Goal: Contribute content

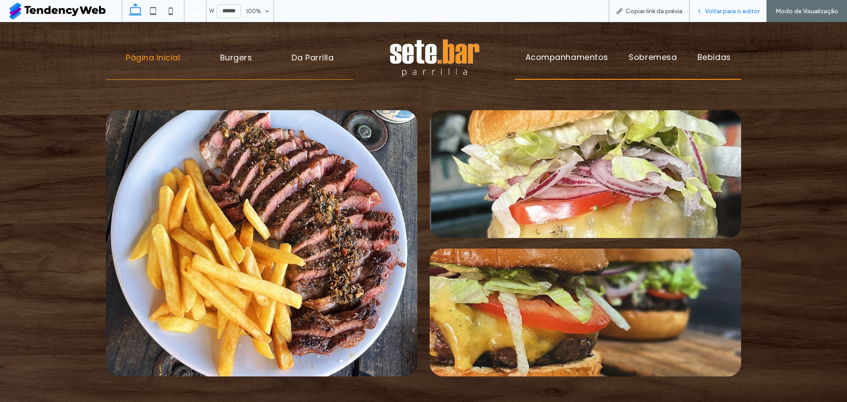
click at [735, 15] on div "Voltar para o editor" at bounding box center [727, 11] width 77 height 22
click at [740, 8] on span "Voltar para o editor" at bounding box center [732, 10] width 55 height 7
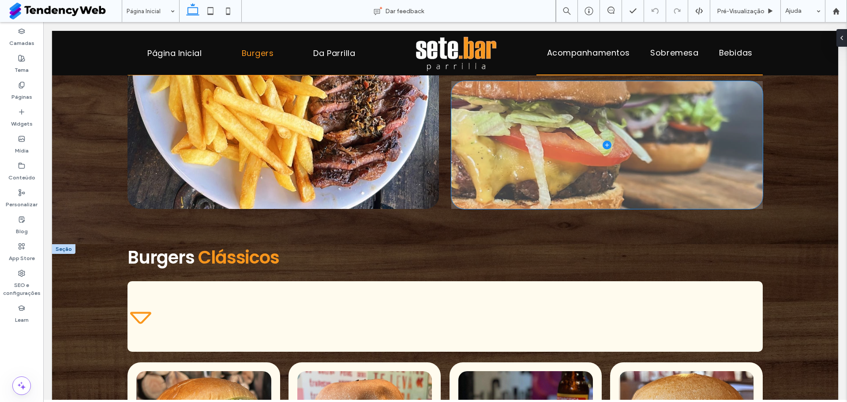
scroll to position [286, 0]
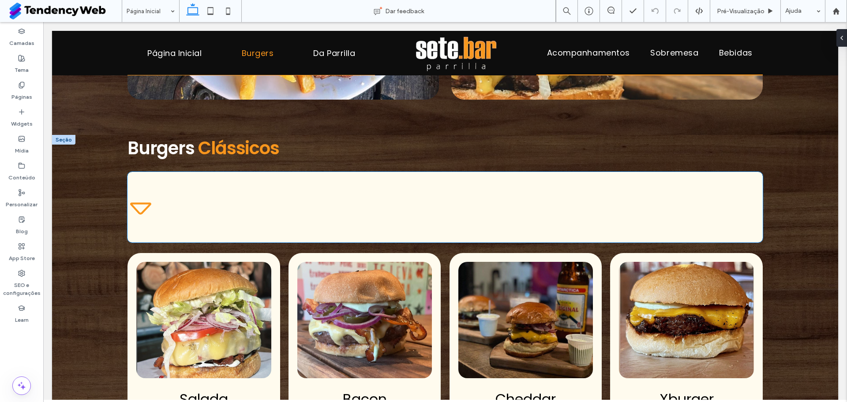
click at [155, 198] on div "Burgers Clássicos" at bounding box center [444, 207] width 635 height 71
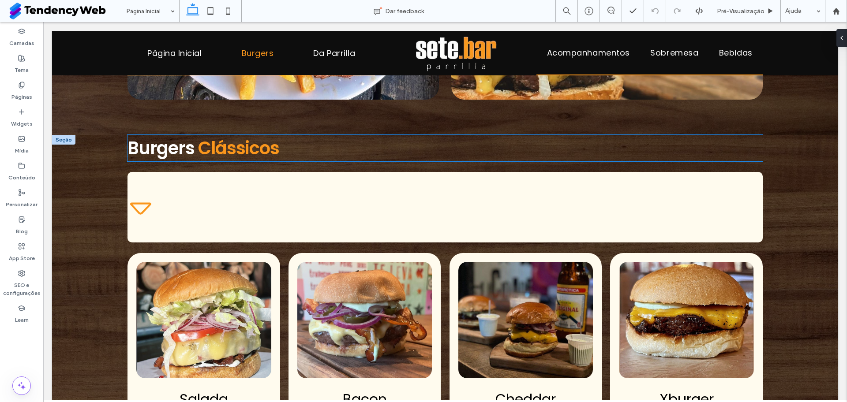
click at [155, 146] on span "Burgers" at bounding box center [160, 148] width 67 height 25
click at [142, 151] on span "Burgers" at bounding box center [160, 148] width 67 height 25
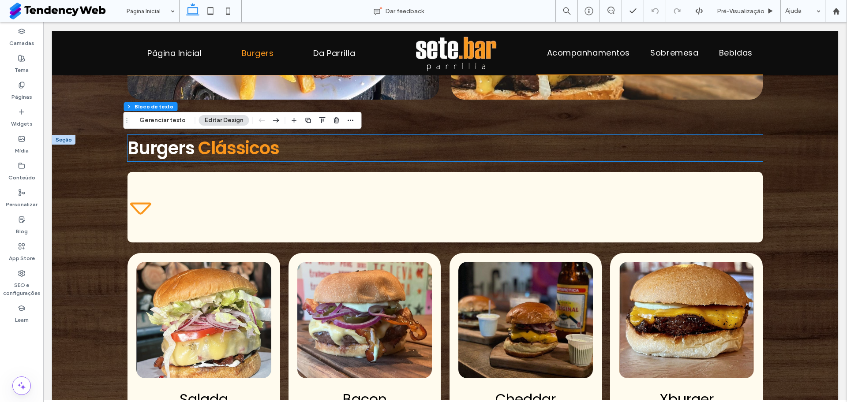
click at [142, 151] on div "Burgers Clássicos" at bounding box center [444, 148] width 635 height 26
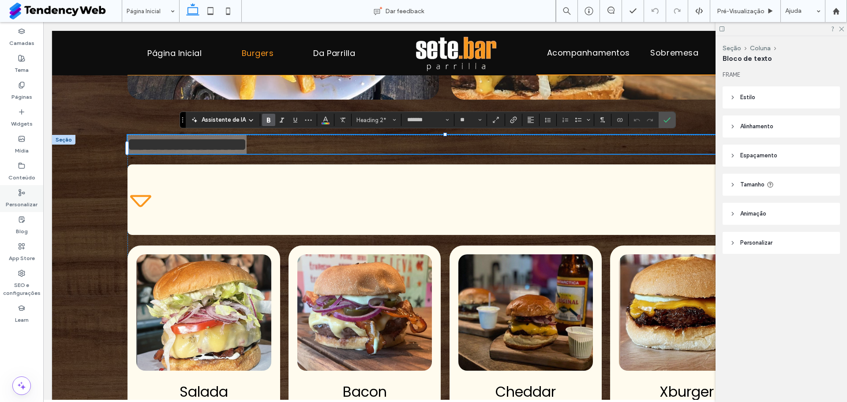
click at [16, 200] on label "Personalizar" at bounding box center [22, 202] width 32 height 12
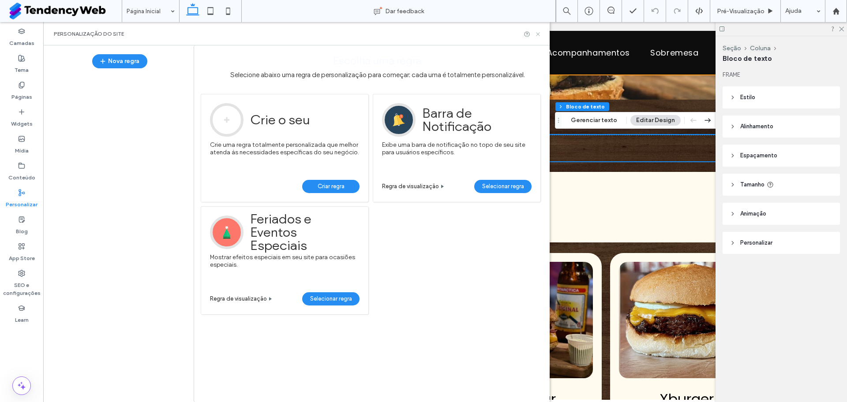
click at [540, 32] on icon at bounding box center [538, 34] width 7 height 7
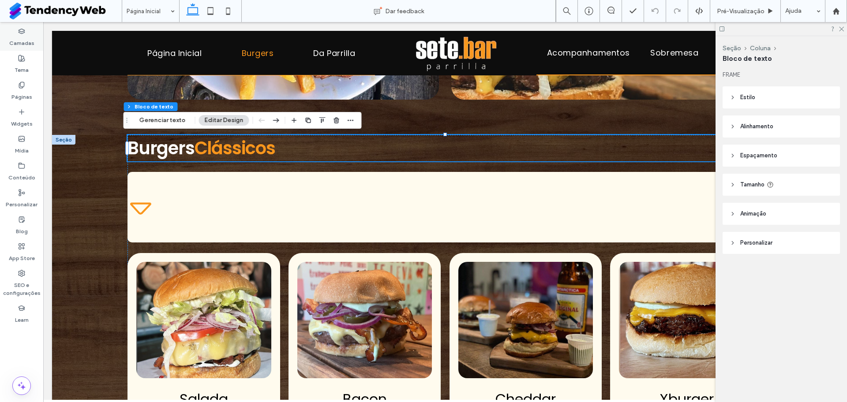
click at [26, 30] on div "Camadas" at bounding box center [21, 37] width 43 height 27
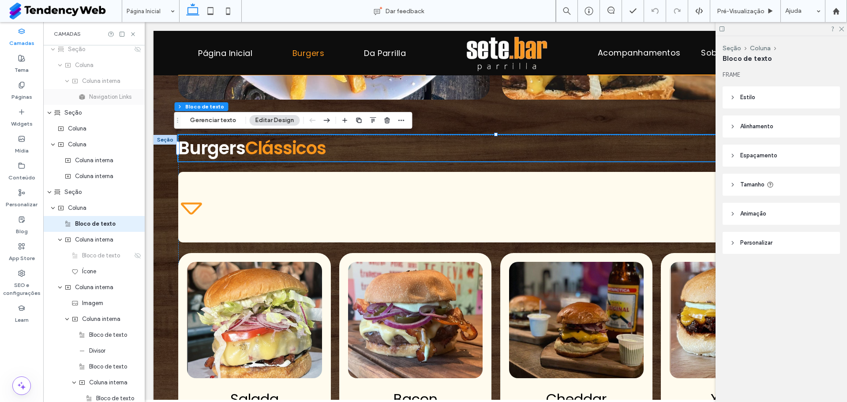
scroll to position [211, 0]
click at [92, 243] on span "Coluna interna" at bounding box center [94, 239] width 38 height 9
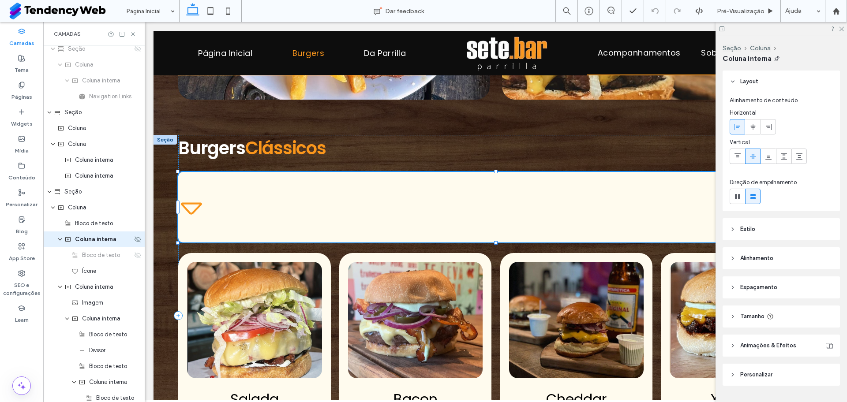
scroll to position [227, 0]
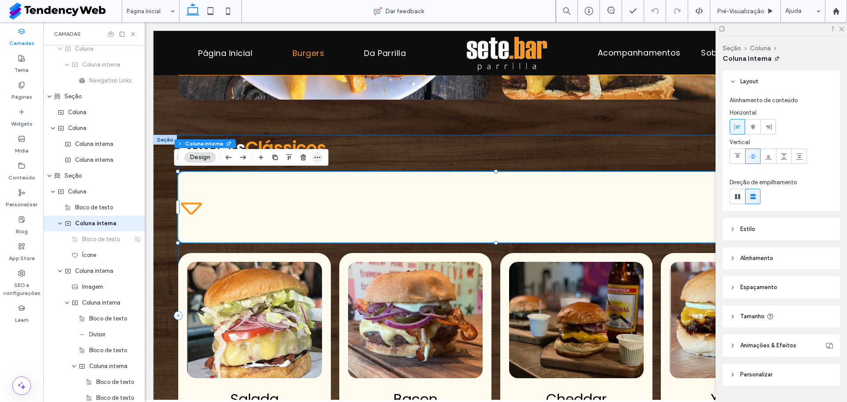
click at [322, 158] on span "button" at bounding box center [317, 157] width 11 height 11
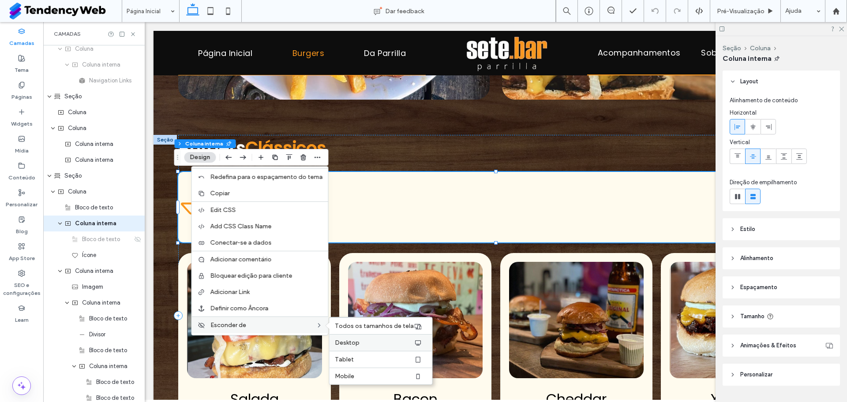
click at [356, 342] on span "Desktop" at bounding box center [347, 342] width 25 height 7
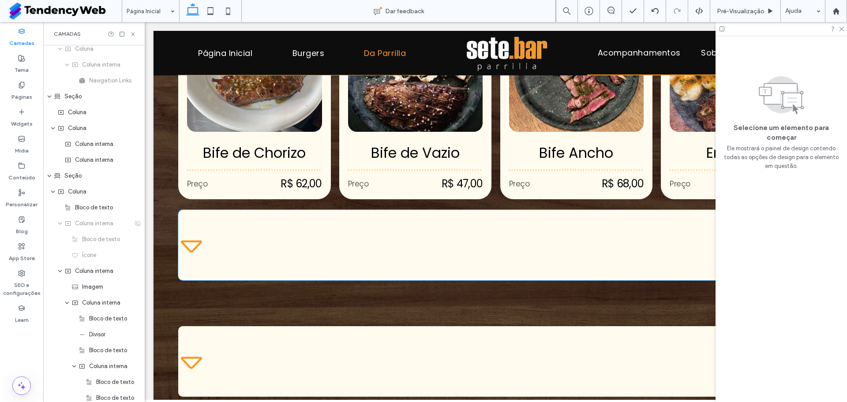
scroll to position [731, 0]
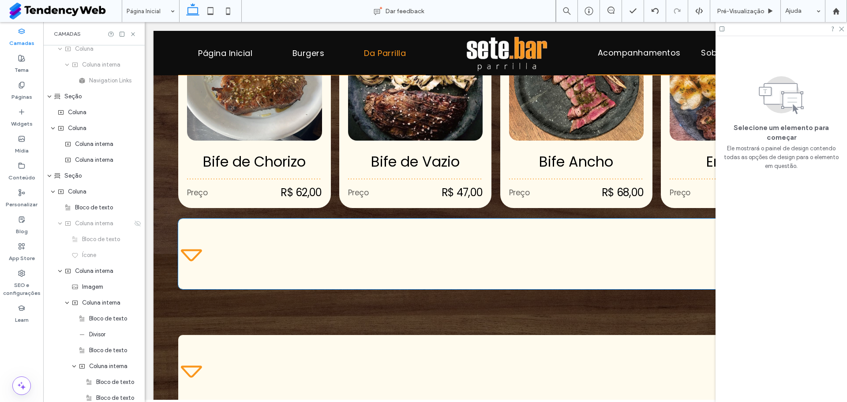
click at [206, 232] on div "Cortes / Assados ﻿ na [GEOGRAPHIC_DATA]" at bounding box center [495, 254] width 635 height 71
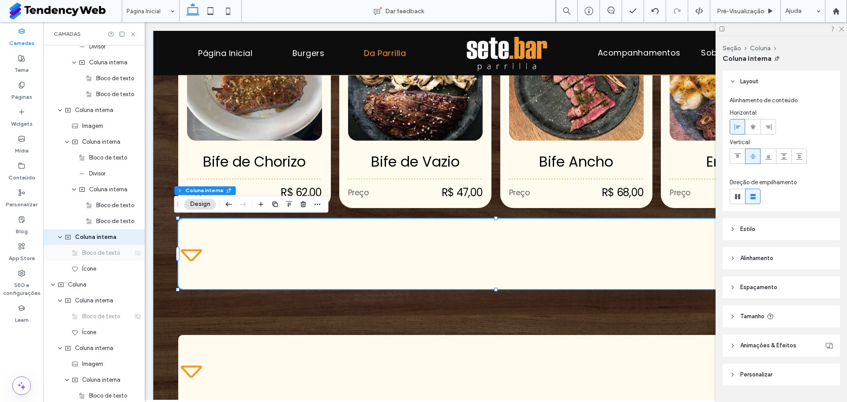
scroll to position [1370, 0]
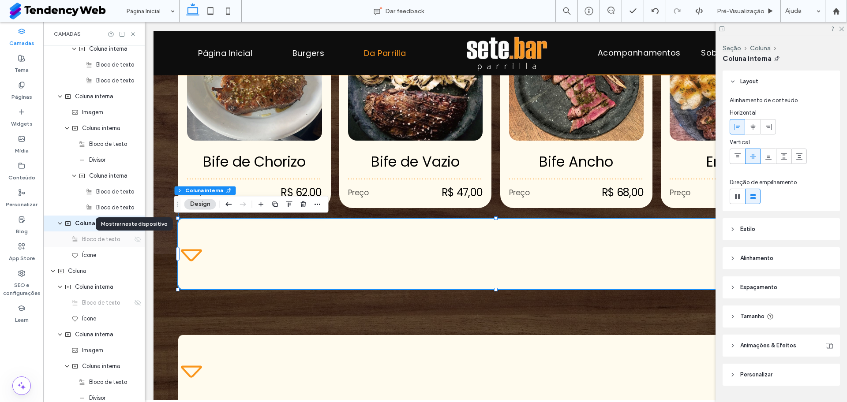
click at [135, 241] on use at bounding box center [138, 239] width 6 height 6
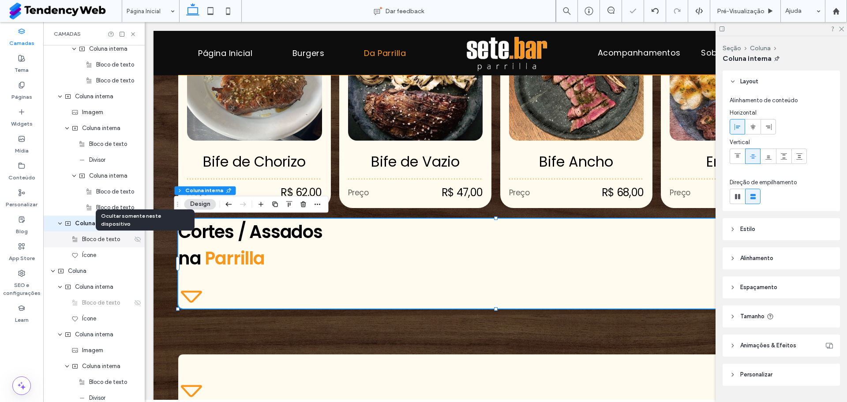
click at [135, 241] on use at bounding box center [138, 239] width 6 height 6
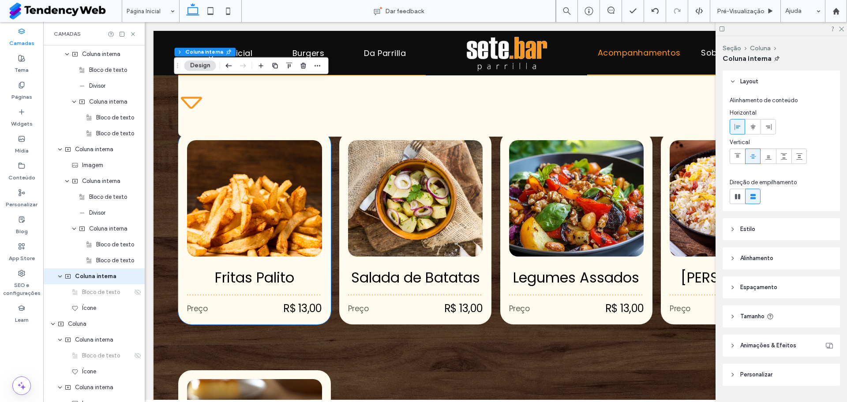
scroll to position [1014, 0]
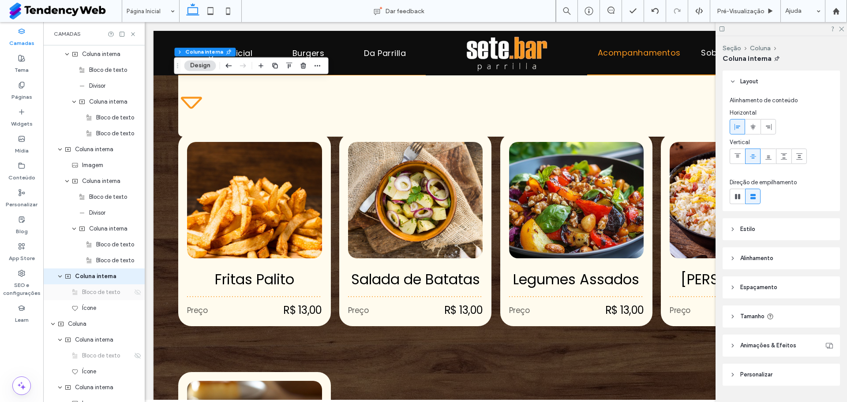
click at [134, 295] on icon at bounding box center [137, 292] width 7 height 7
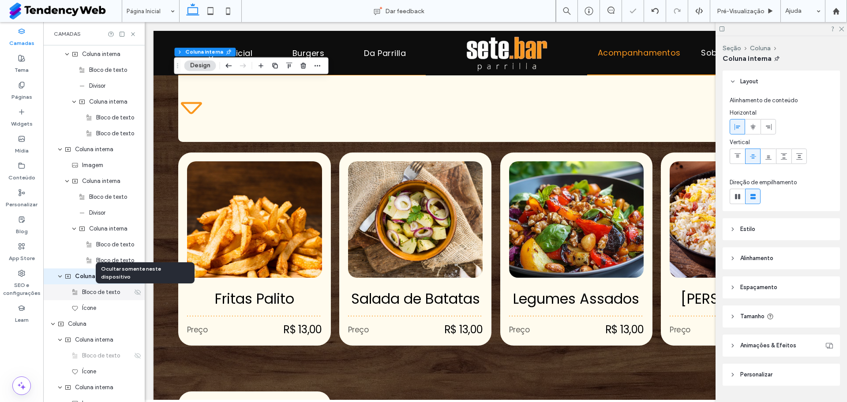
click at [134, 295] on icon at bounding box center [137, 292] width 7 height 7
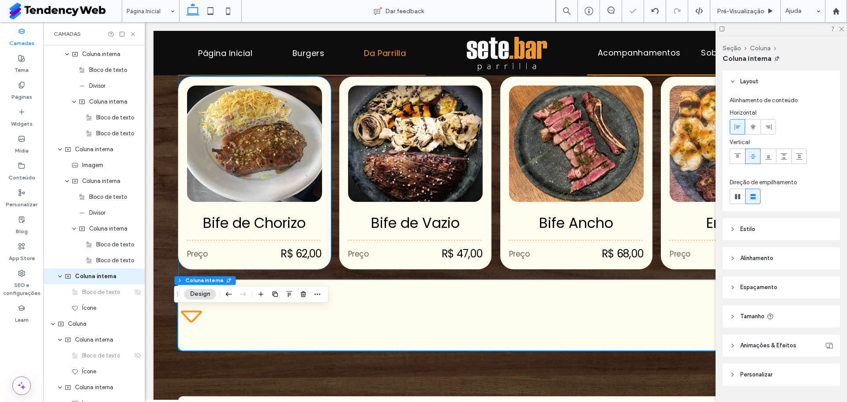
scroll to position [689, 0]
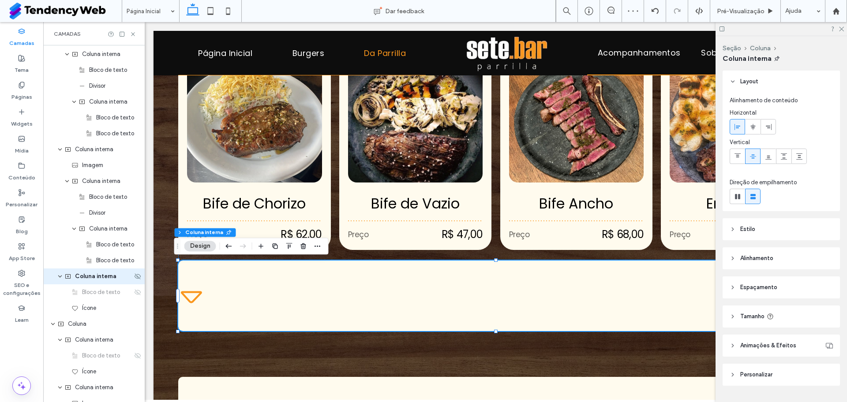
click at [130, 280] on div "Coluna interna" at bounding box center [93, 277] width 101 height 16
click at [135, 275] on use at bounding box center [138, 276] width 6 height 6
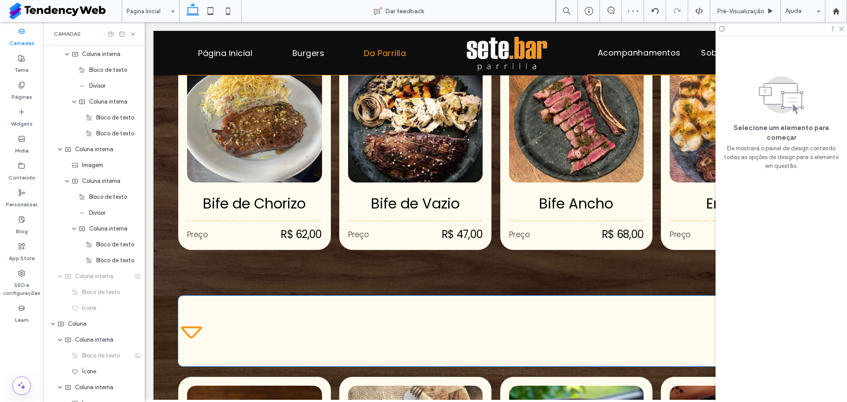
click at [202, 307] on div "Acompanhamentos" at bounding box center [495, 331] width 635 height 71
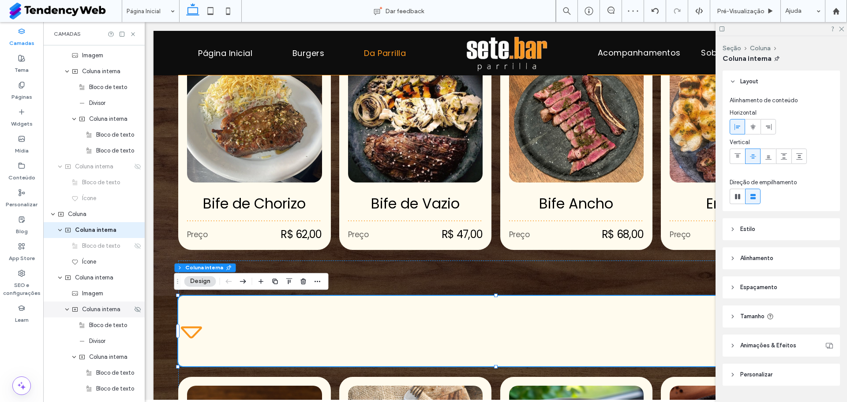
scroll to position [1433, 0]
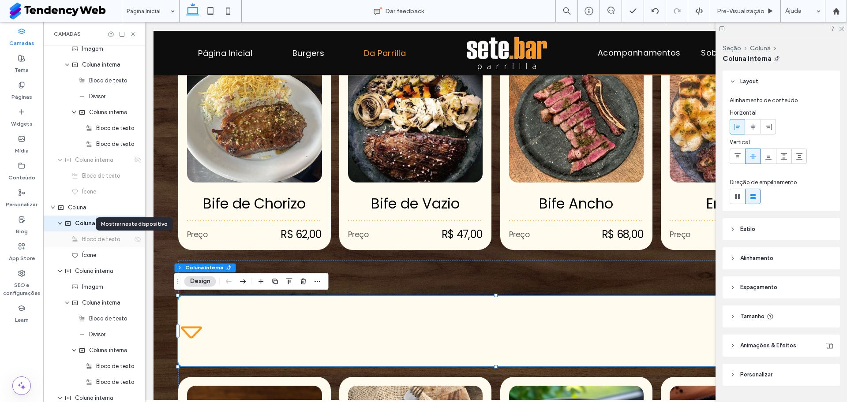
click at [134, 239] on icon at bounding box center [137, 239] width 7 height 7
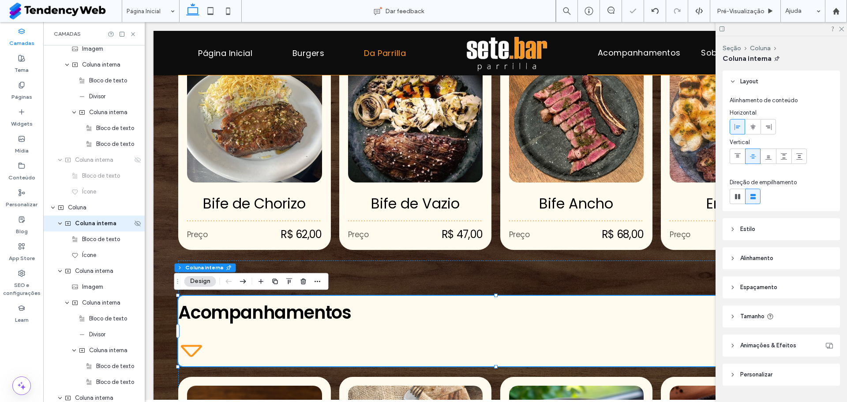
scroll to position [1462, 0]
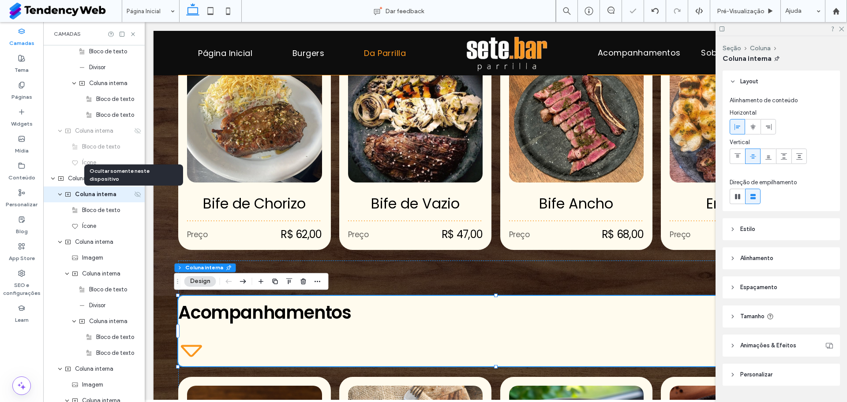
click at [134, 193] on icon at bounding box center [137, 194] width 7 height 7
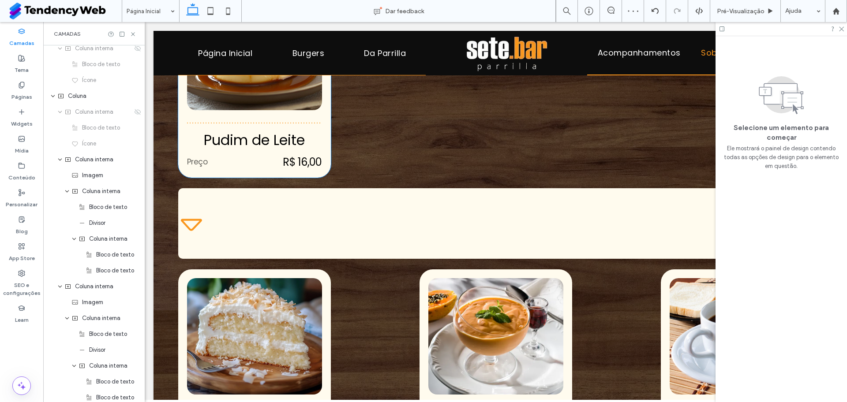
scroll to position [1274, 0]
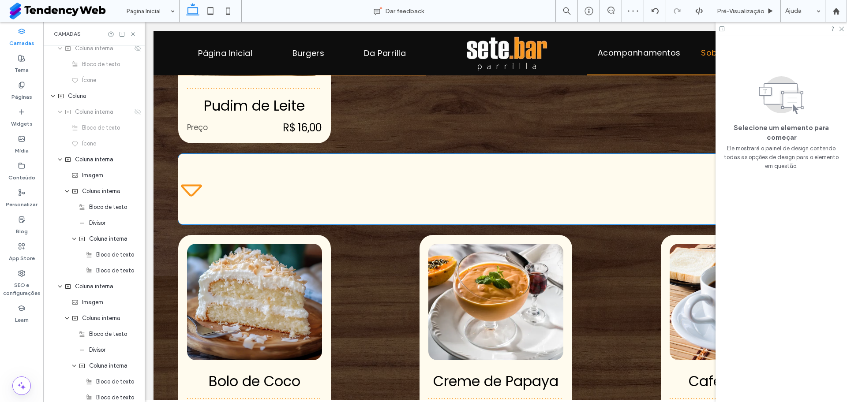
click at [193, 167] on div "Sobremesas" at bounding box center [495, 189] width 635 height 71
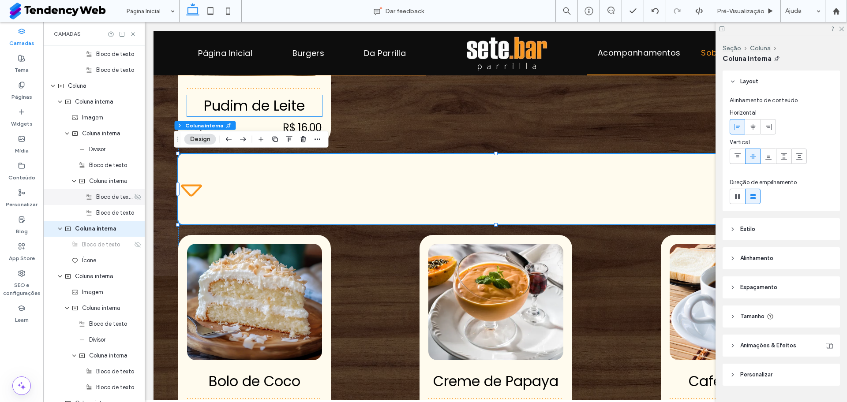
scroll to position [2132, 0]
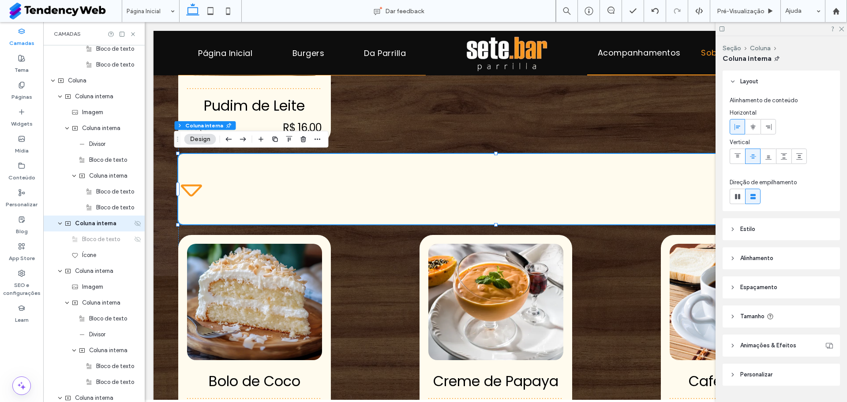
click at [135, 225] on use at bounding box center [138, 224] width 6 height 6
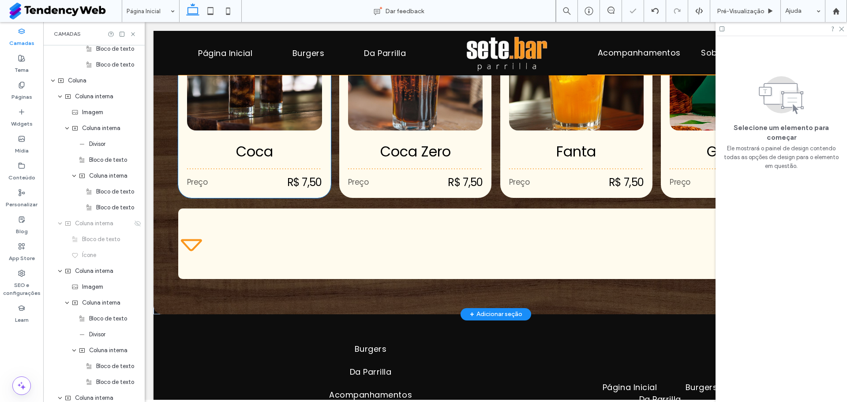
scroll to position [1475, 0]
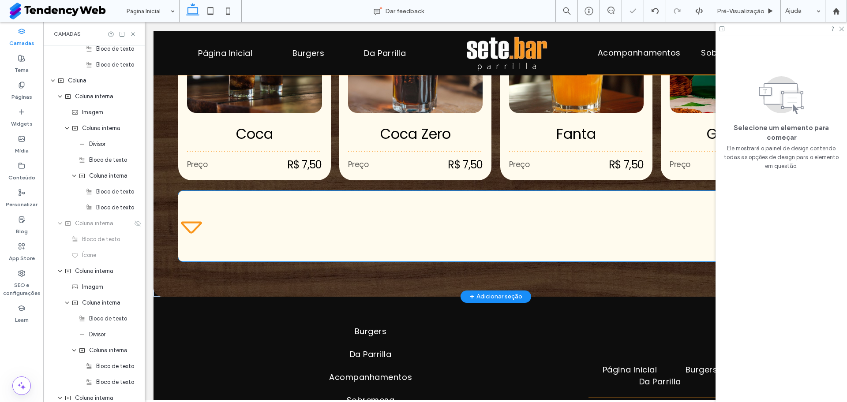
click at [193, 194] on div "Refris / Sucos / [DEMOGRAPHIC_DATA]" at bounding box center [495, 226] width 635 height 71
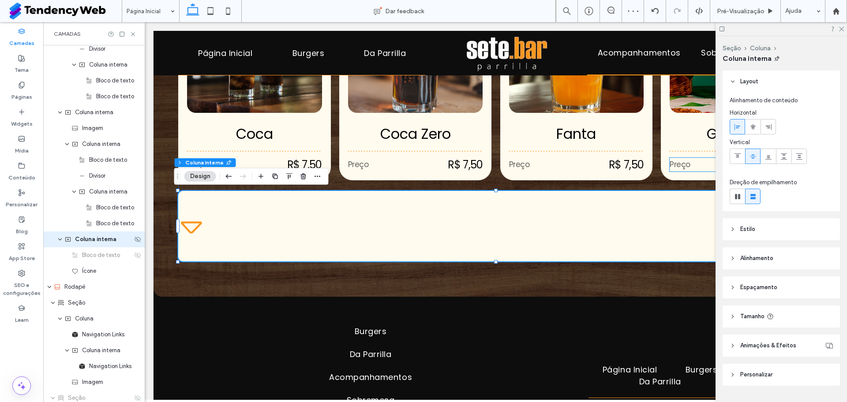
scroll to position [3085, 0]
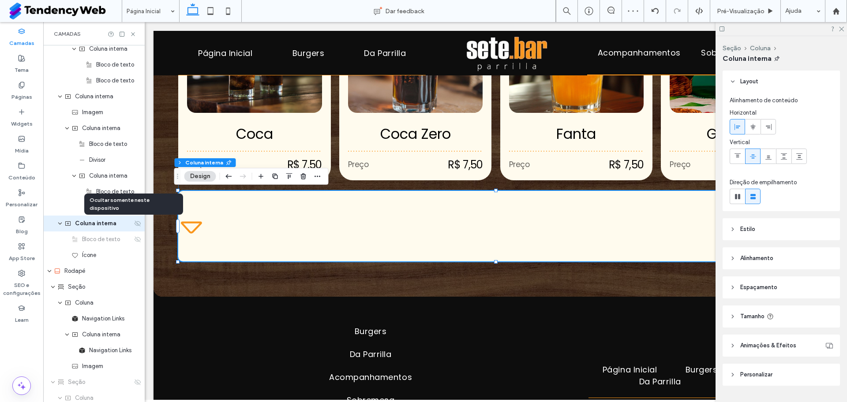
click at [134, 224] on icon at bounding box center [137, 223] width 7 height 7
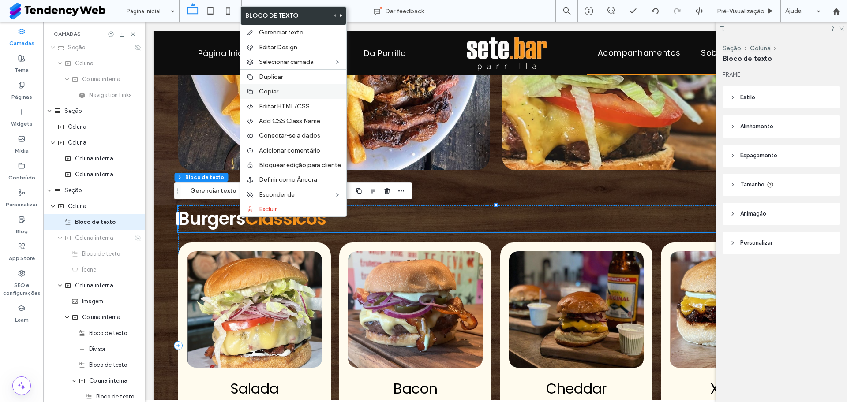
scroll to position [211, 0]
click at [271, 96] on div "Copiar" at bounding box center [293, 91] width 106 height 15
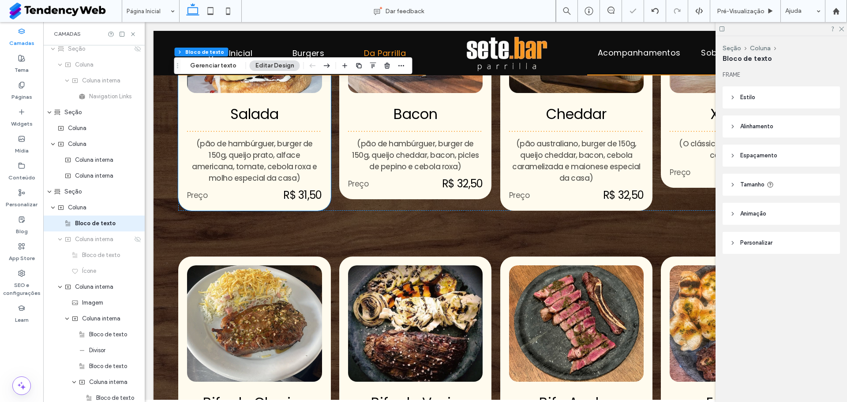
scroll to position [491, 0]
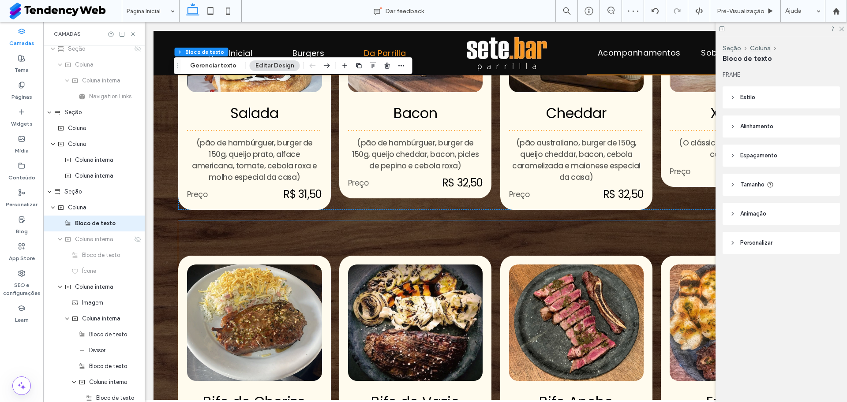
click at [234, 238] on div "Bife de Chorizo Preço R$ 62,00 ﻿ Bife de Vazio Preço R$ 47,00 Bife Ancho Preço …" at bounding box center [495, 335] width 635 height 228
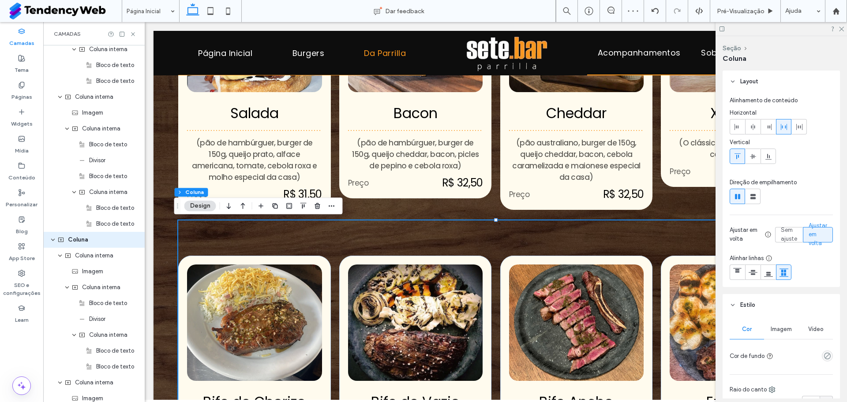
scroll to position [846, 0]
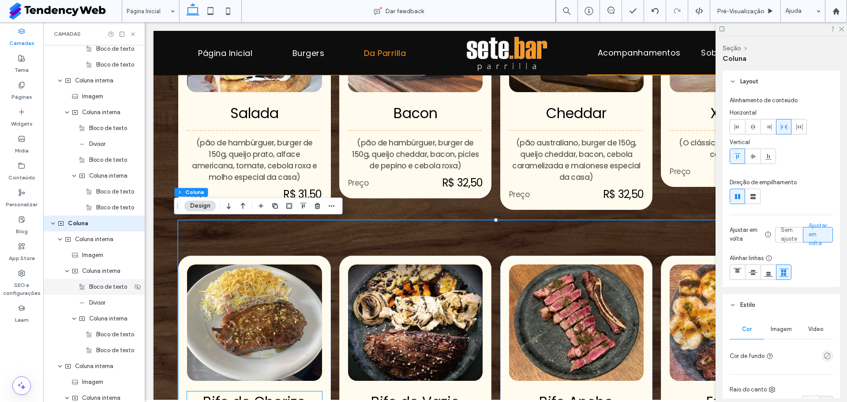
click at [110, 291] on span "Bloco de texto" at bounding box center [108, 287] width 38 height 9
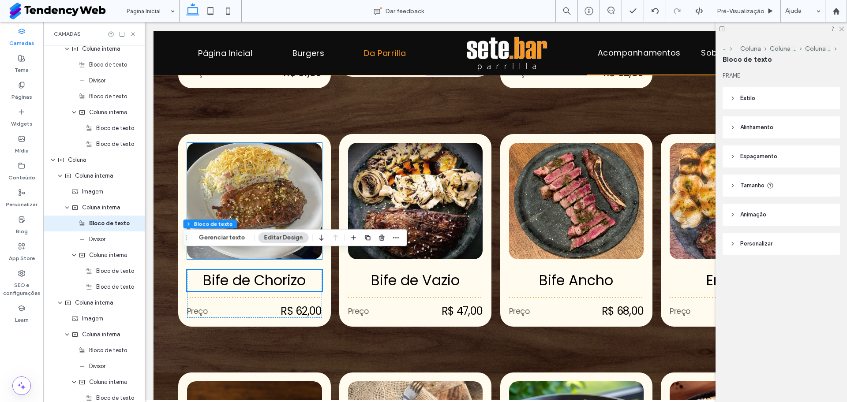
scroll to position [609, 0]
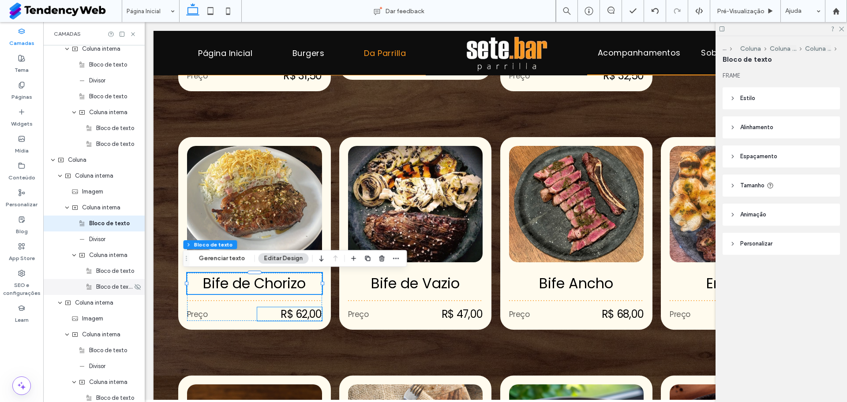
click at [98, 279] on div "Bloco de texto" at bounding box center [93, 287] width 101 height 16
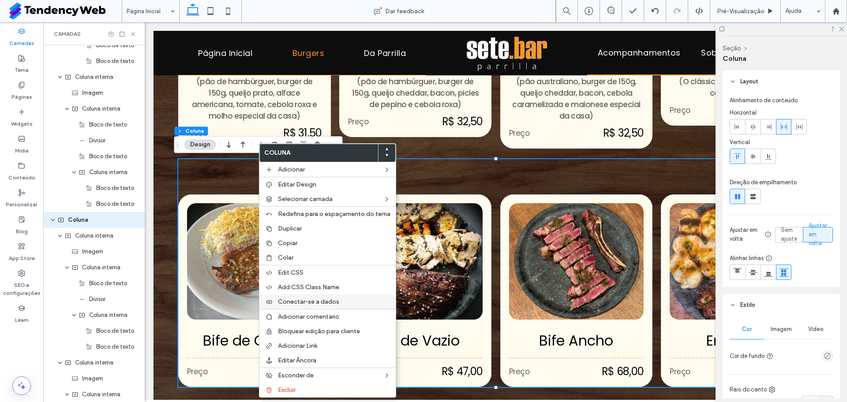
scroll to position [846, 0]
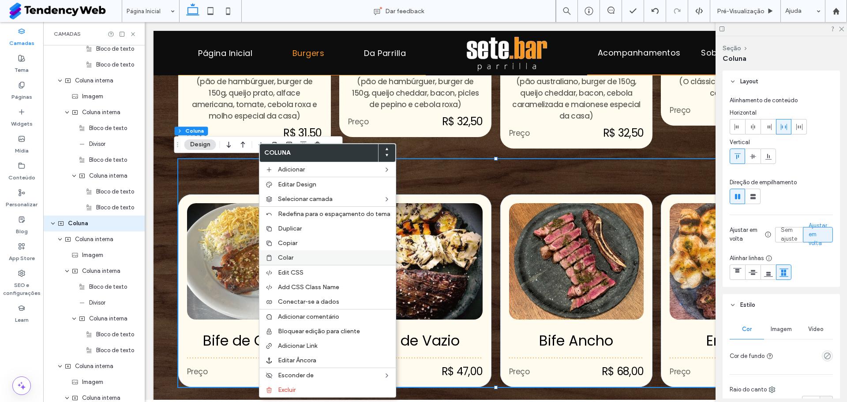
click at [307, 258] on label "Colar" at bounding box center [334, 257] width 112 height 7
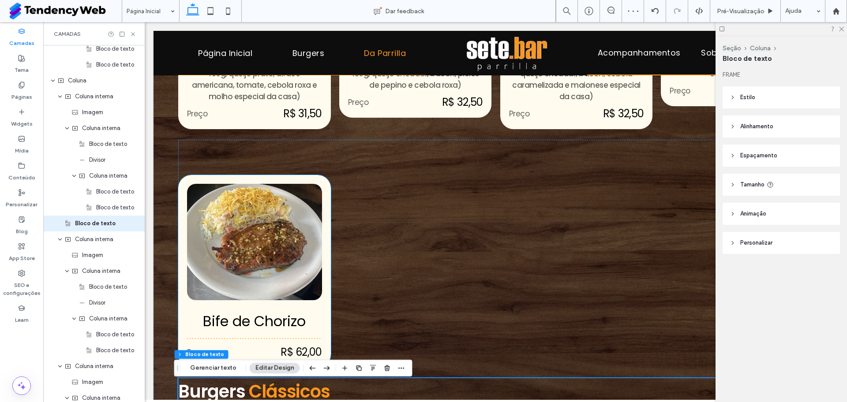
scroll to position [597, 0]
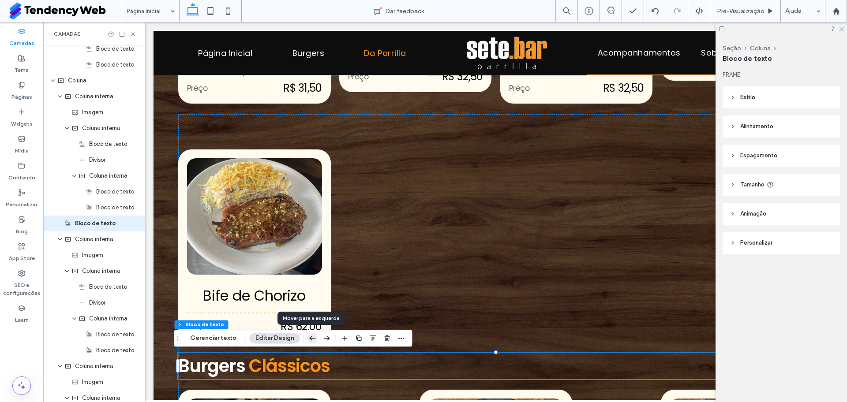
click at [311, 337] on icon "button" at bounding box center [312, 338] width 11 height 16
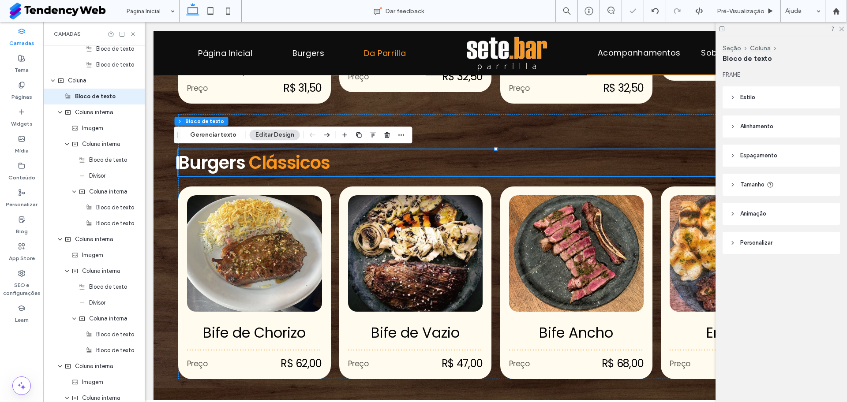
click at [273, 166] on span "Clássicos" at bounding box center [289, 162] width 81 height 25
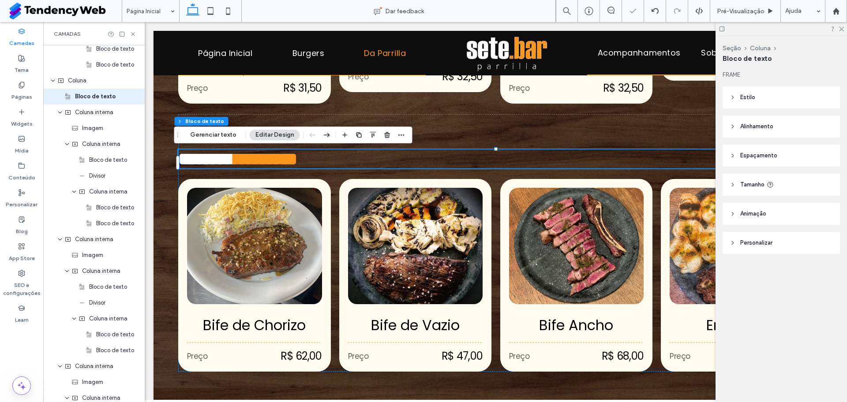
click at [273, 166] on span "*********" at bounding box center [265, 158] width 63 height 17
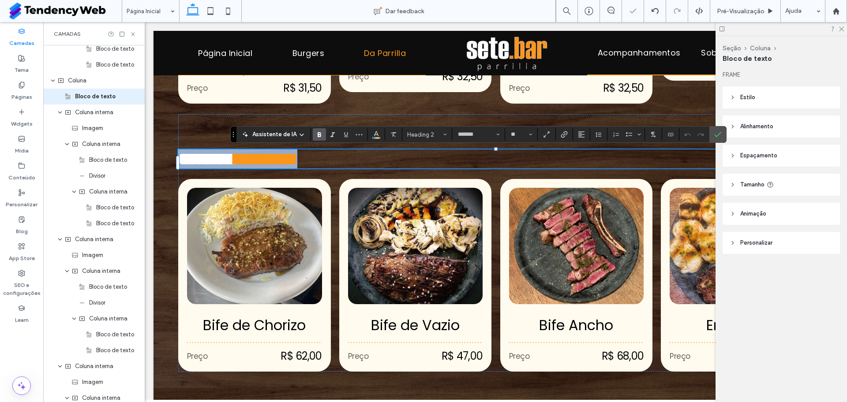
type input "*******"
type input "**"
click at [241, 168] on font "********" at bounding box center [227, 158] width 56 height 17
click at [374, 135] on use "Cor" at bounding box center [376, 133] width 5 height 5
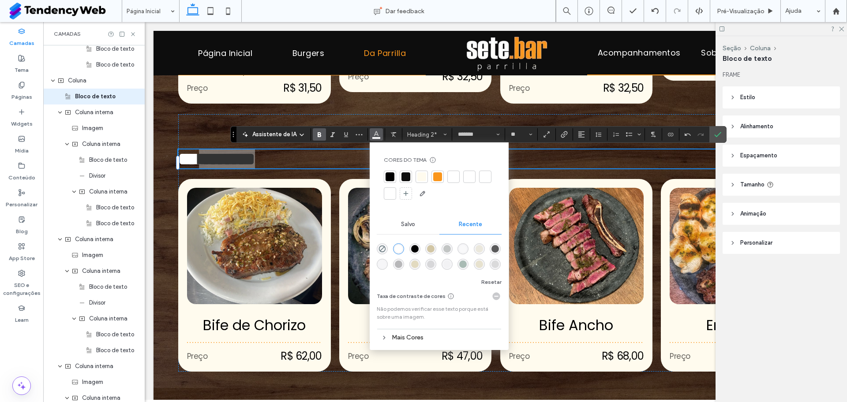
click at [435, 173] on div at bounding box center [437, 176] width 9 height 9
click at [339, 168] on h2 "** ********" at bounding box center [495, 159] width 635 height 19
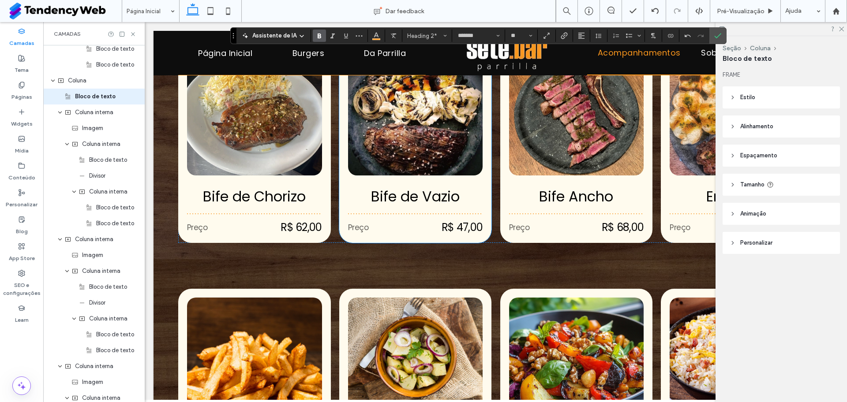
scroll to position [726, 0]
click at [134, 34] on icon at bounding box center [133, 34] width 7 height 7
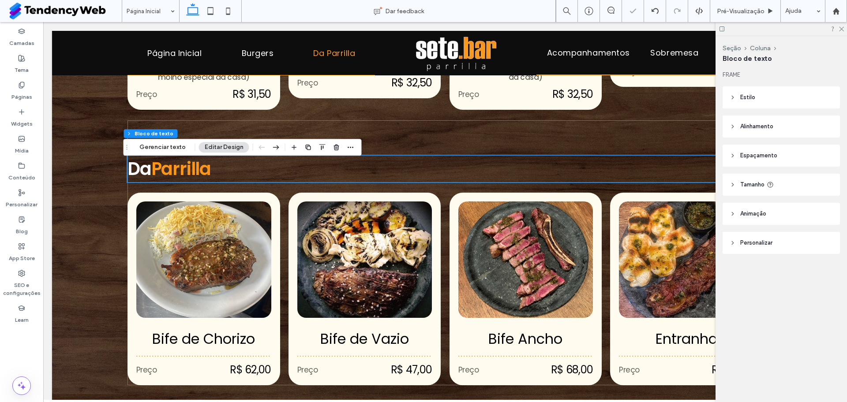
scroll to position [592, 0]
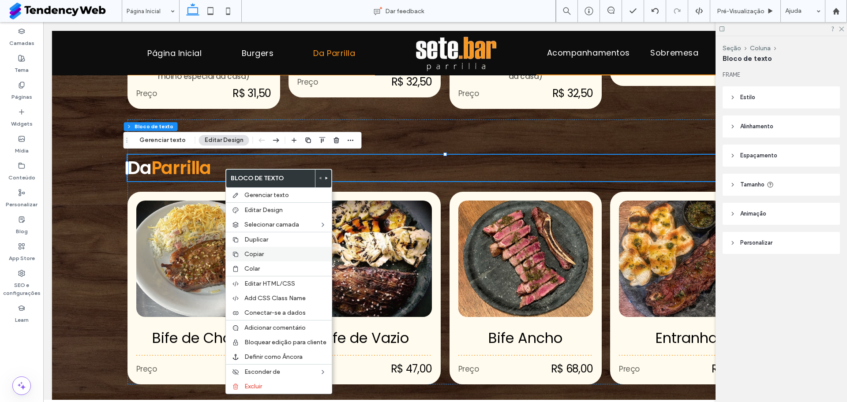
click at [266, 251] on label "Copiar" at bounding box center [285, 254] width 82 height 7
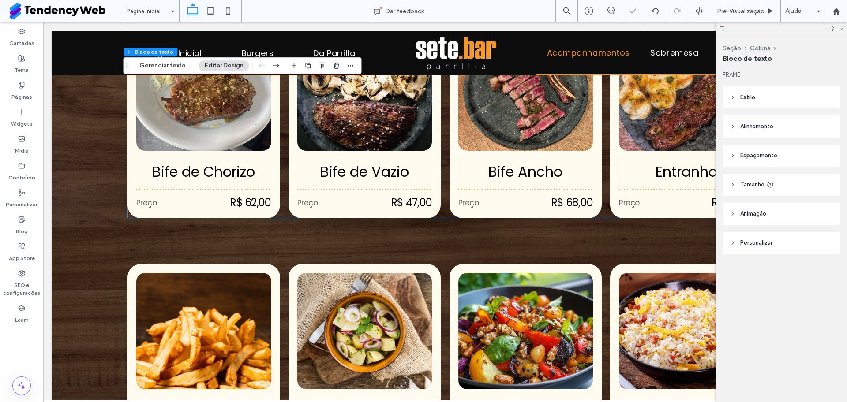
scroll to position [759, 0]
click at [222, 251] on div "Acompanhamentos Fritas Palito Preço R$ 13,00 Salada de Batatas Preço R$ 13,00 L…" at bounding box center [444, 342] width 635 height 228
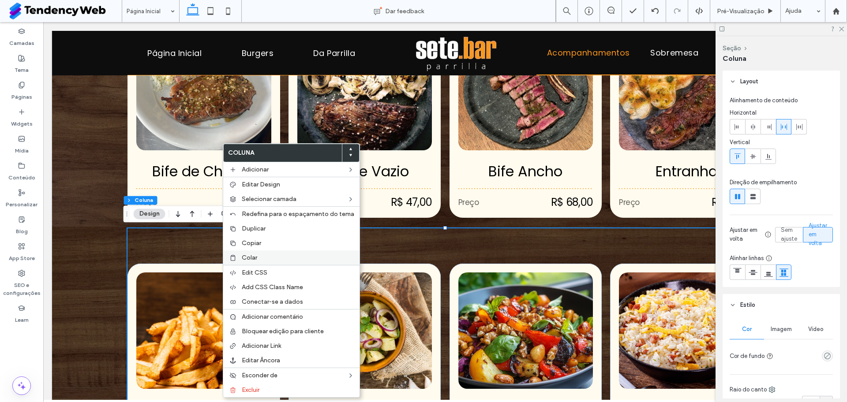
click at [239, 251] on div "Colar" at bounding box center [291, 258] width 136 height 15
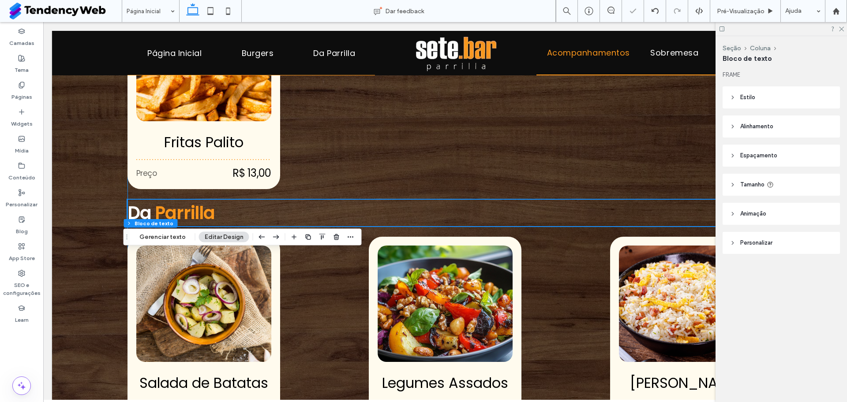
scroll to position [1032, 0]
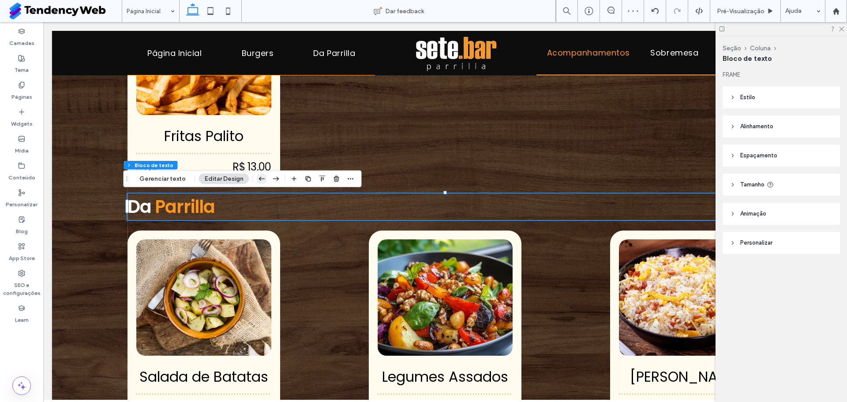
click at [258, 186] on icon "button" at bounding box center [262, 179] width 11 height 16
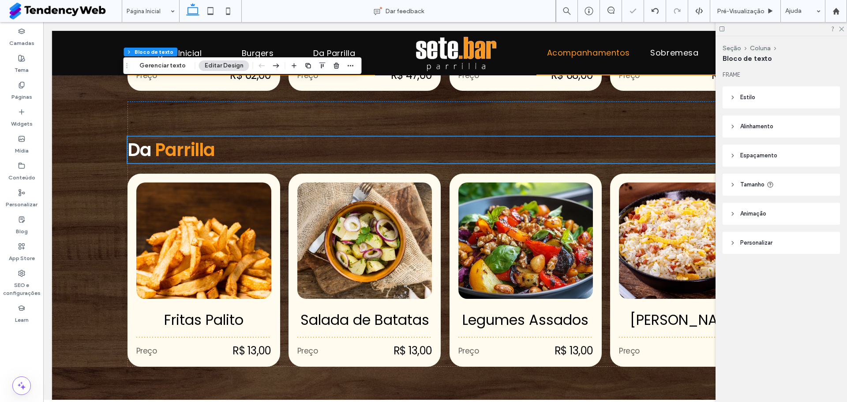
scroll to position [829, 0]
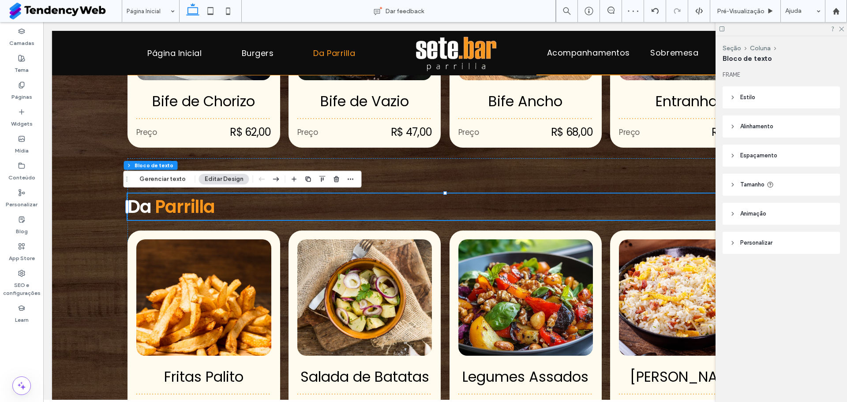
click at [189, 203] on font "Parrilla" at bounding box center [185, 206] width 60 height 25
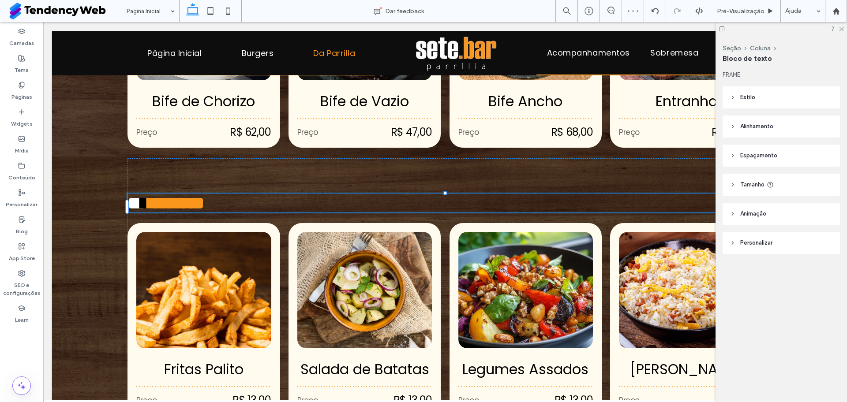
click at [189, 203] on span "********" at bounding box center [176, 202] width 56 height 17
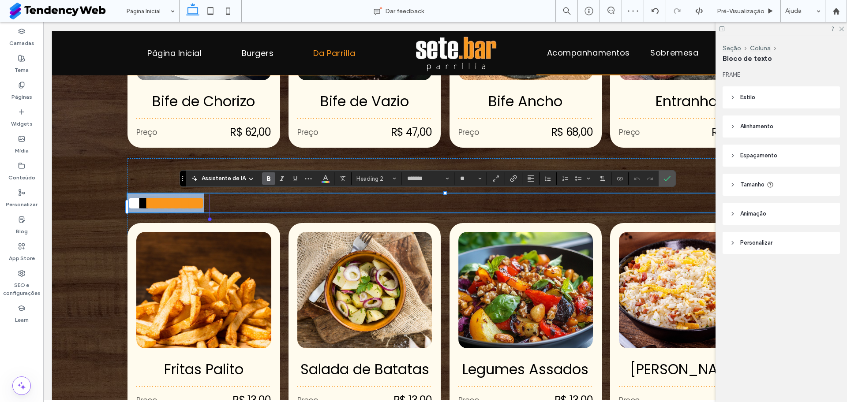
type input "*******"
type input "**"
click at [671, 178] on label "Confirmar" at bounding box center [666, 179] width 13 height 16
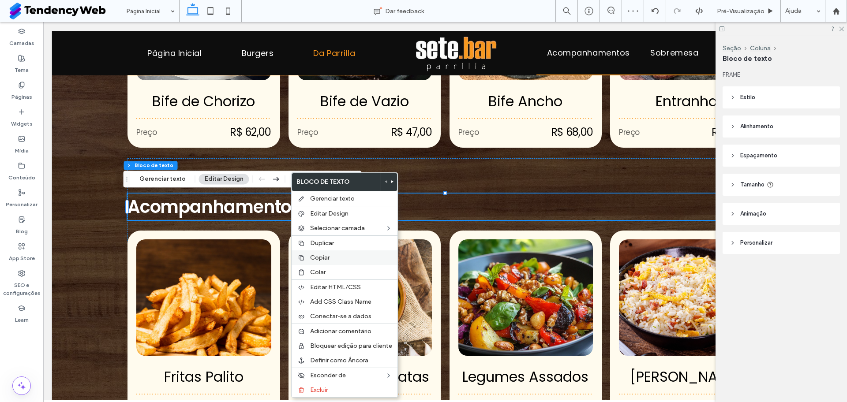
click at [317, 252] on div "Copiar" at bounding box center [345, 258] width 106 height 15
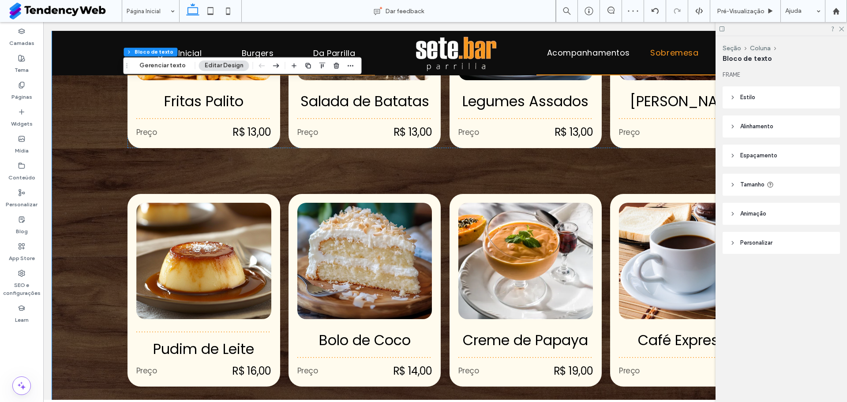
scroll to position [1117, 0]
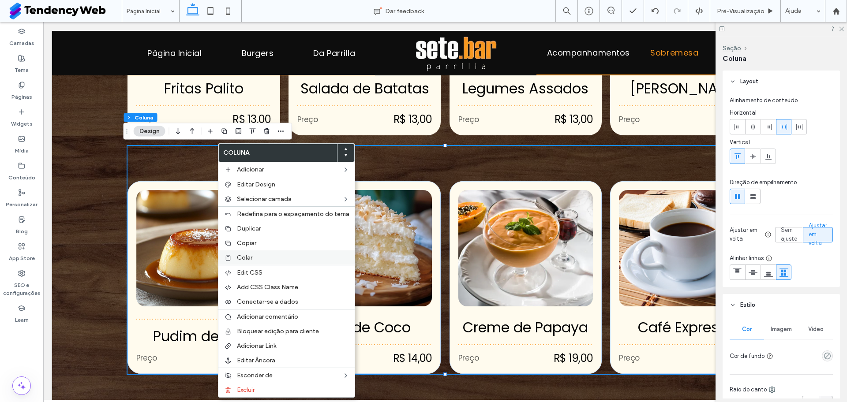
click at [250, 258] on span "Colar" at bounding box center [244, 257] width 15 height 7
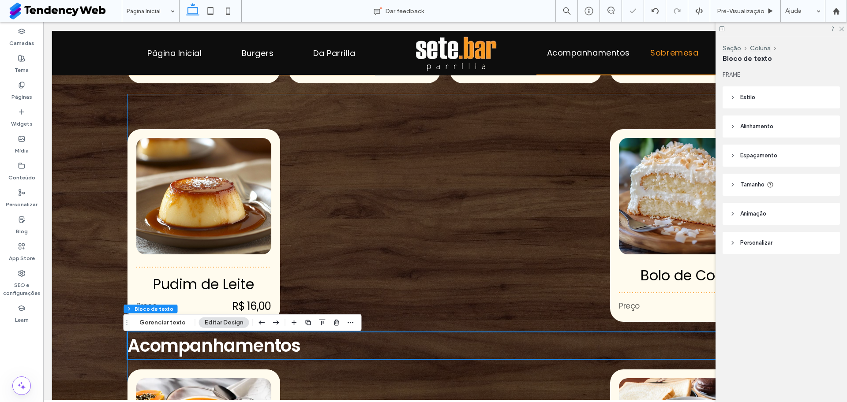
scroll to position [1171, 0]
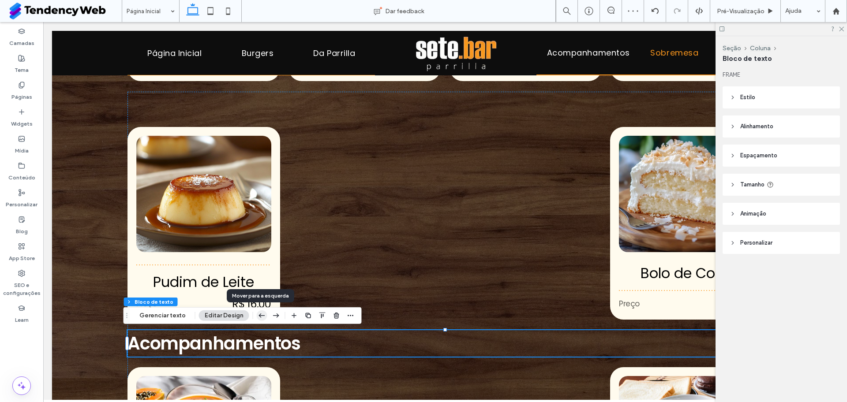
click at [260, 323] on icon "button" at bounding box center [262, 316] width 11 height 16
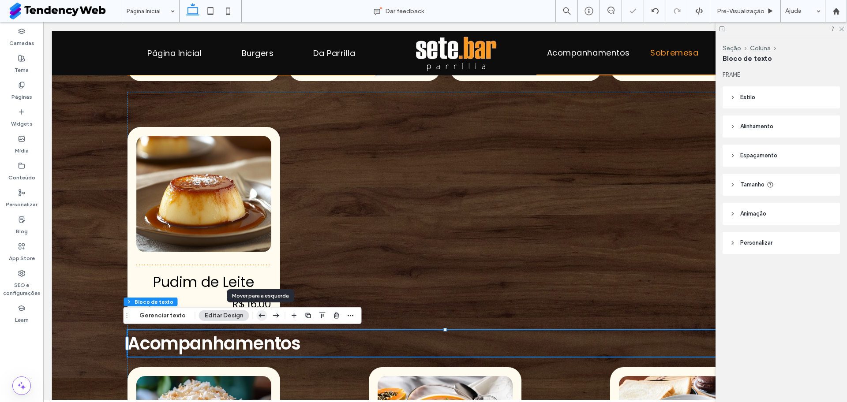
click at [260, 317] on icon "button" at bounding box center [262, 316] width 11 height 16
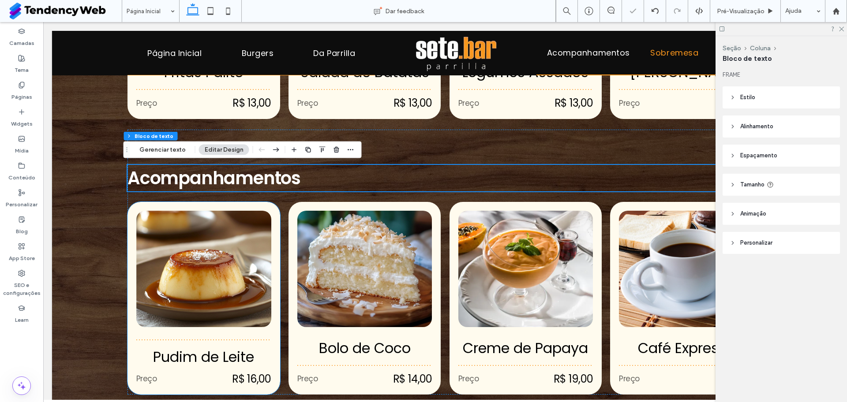
scroll to position [1134, 0]
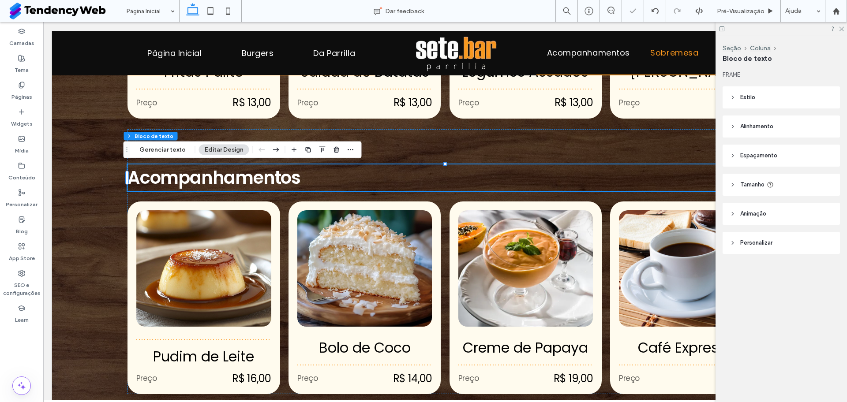
click at [228, 177] on font "Acompanhamentos" at bounding box center [213, 177] width 173 height 25
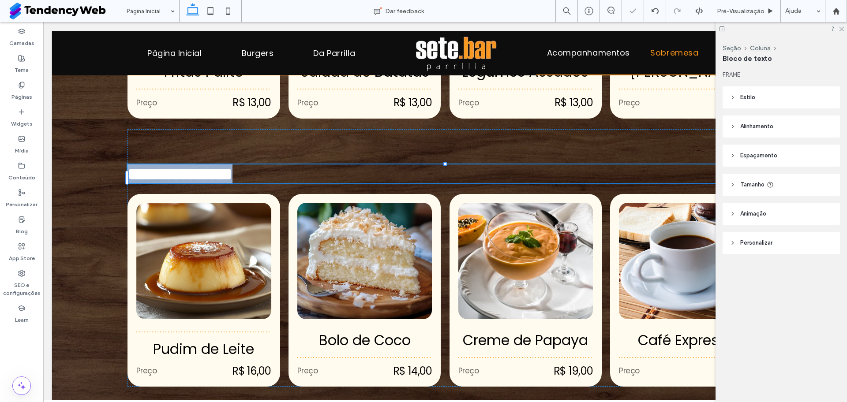
click at [228, 177] on span "**********" at bounding box center [179, 173] width 105 height 17
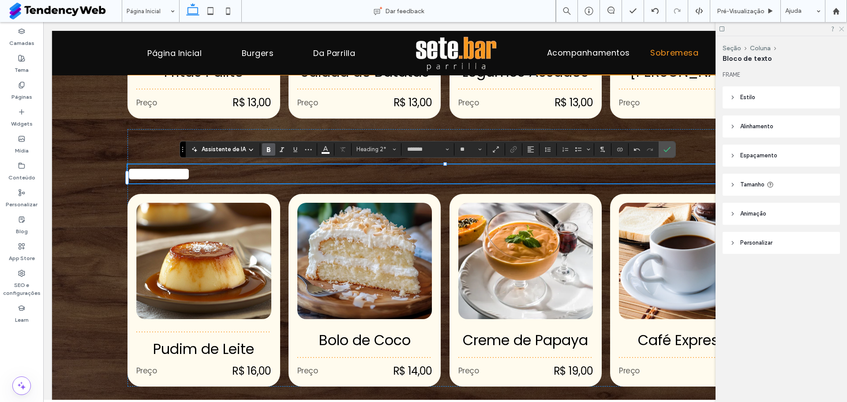
click at [840, 26] on icon at bounding box center [841, 29] width 6 height 6
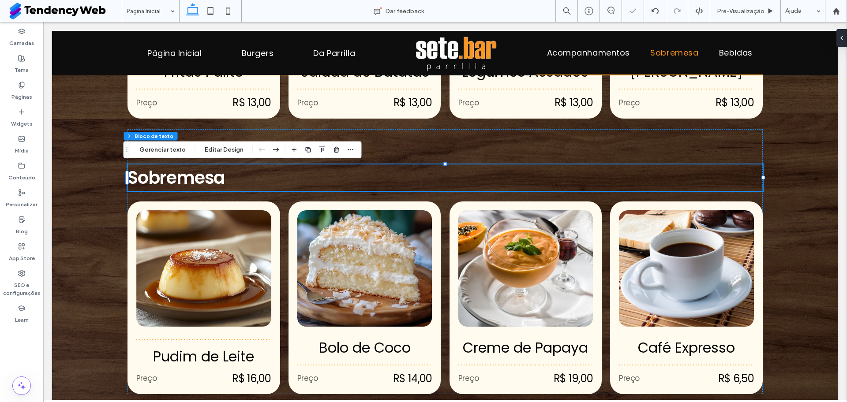
drag, startPoint x: 288, startPoint y: 178, endPoint x: 272, endPoint y: 166, distance: 19.2
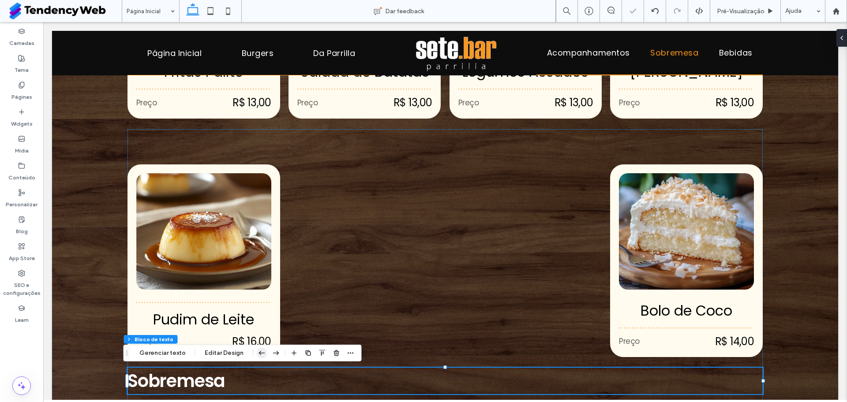
click at [262, 349] on icon "button" at bounding box center [262, 353] width 11 height 16
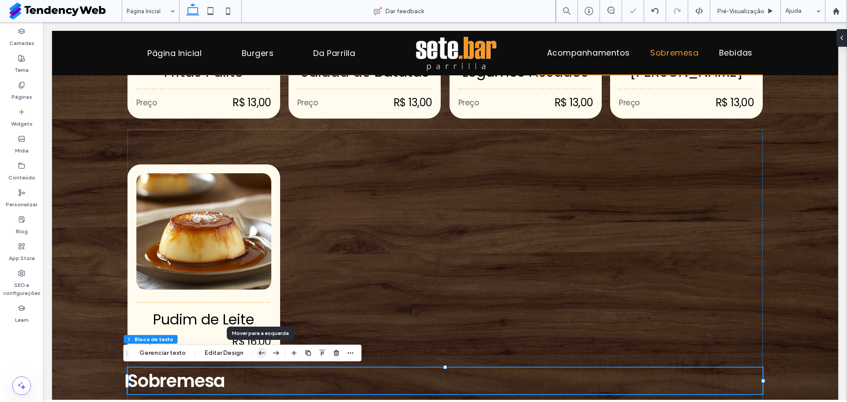
click at [259, 347] on icon "button" at bounding box center [262, 353] width 11 height 16
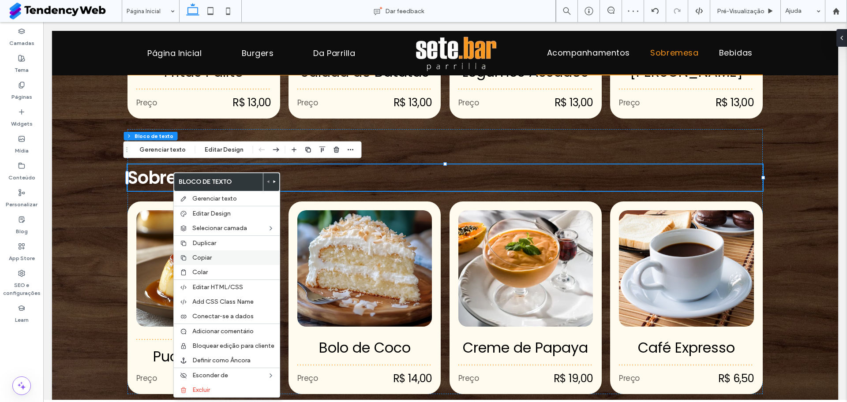
click at [211, 256] on span "Copiar" at bounding box center [201, 257] width 19 height 7
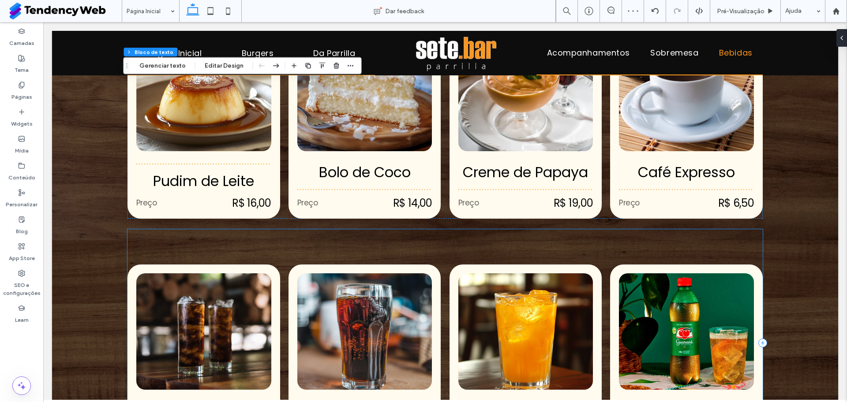
scroll to position [1310, 0]
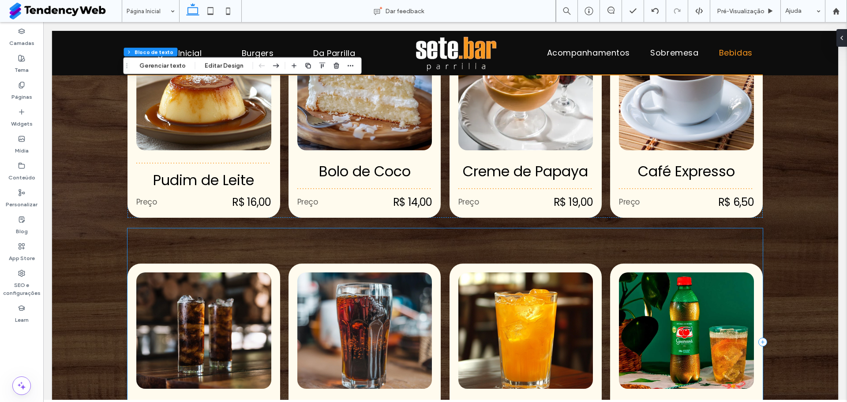
click at [194, 242] on div "Coca Preço R$ 7,50 Coca Zero Preço R$ 7,50 Fanta Preço R$ 7,50 [GEOGRAPHIC_DATA…" at bounding box center [444, 342] width 635 height 228
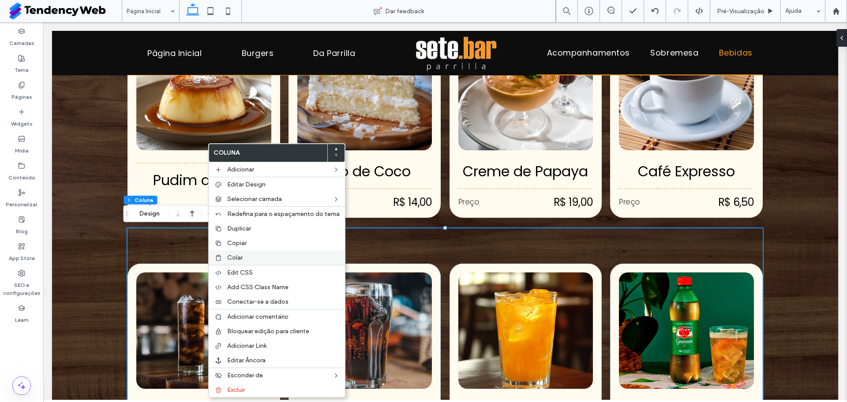
click at [232, 253] on div "Colar" at bounding box center [277, 258] width 136 height 15
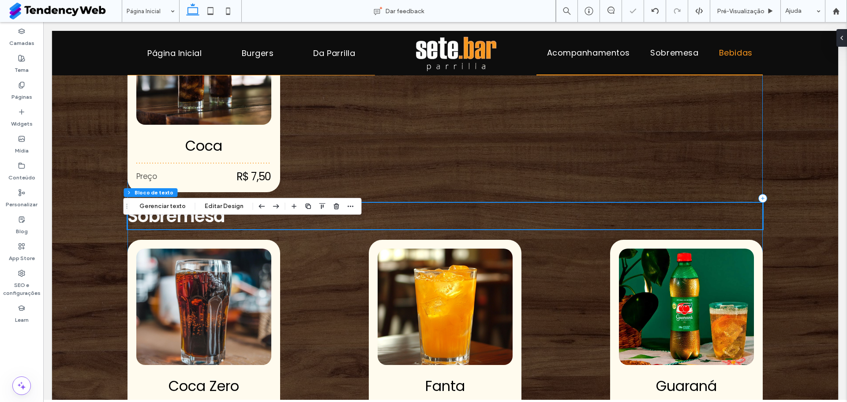
scroll to position [1579, 0]
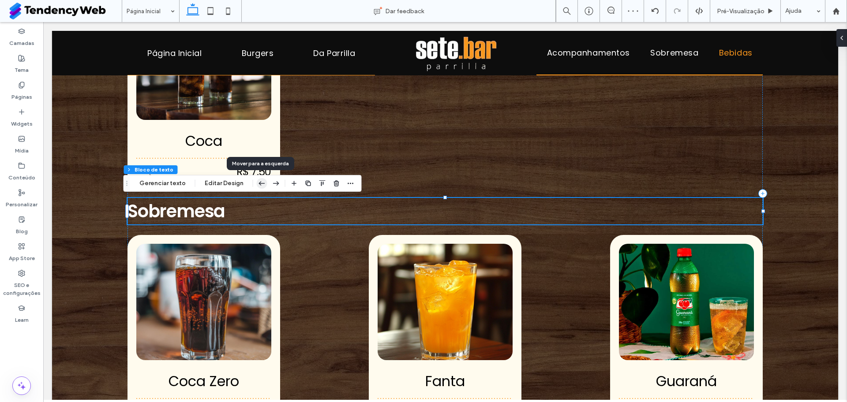
click at [264, 179] on icon "button" at bounding box center [262, 184] width 11 height 16
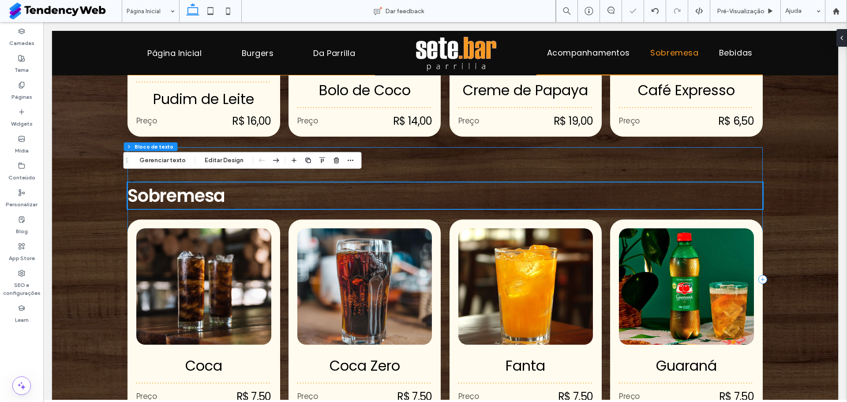
scroll to position [1375, 0]
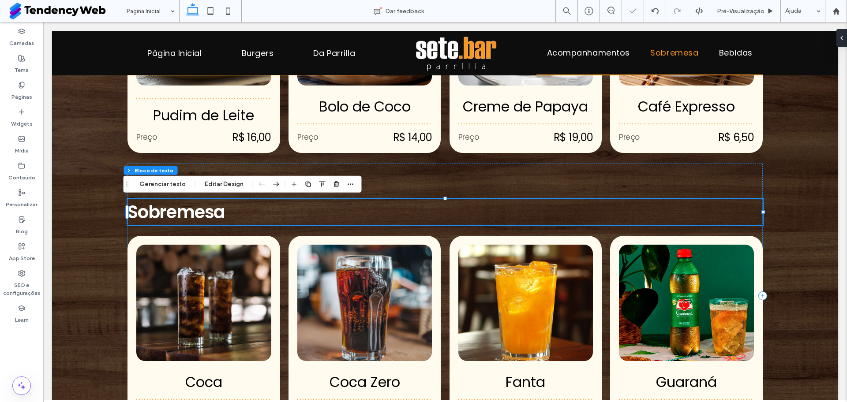
click at [184, 221] on span "Sobremesa" at bounding box center [175, 212] width 97 height 25
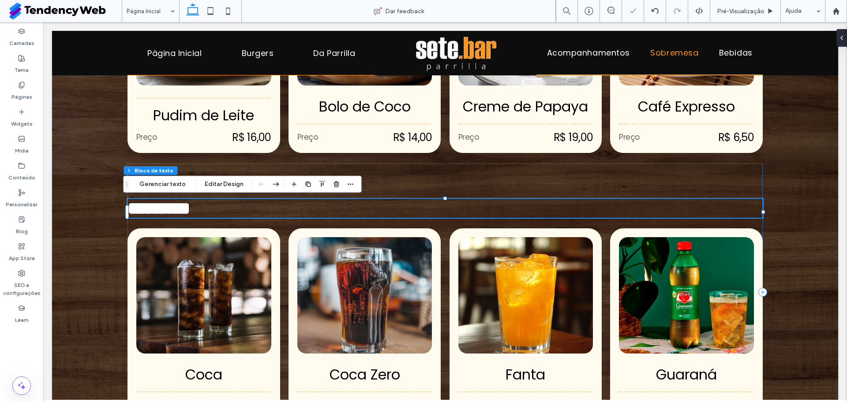
click at [184, 217] on span "*********" at bounding box center [158, 208] width 63 height 17
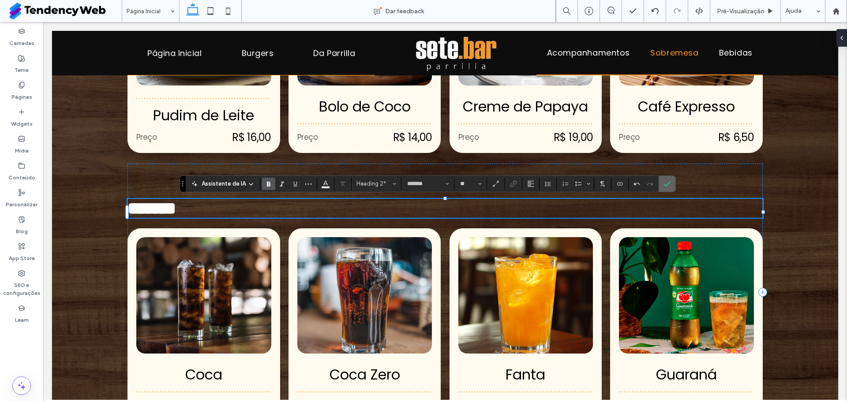
click at [662, 186] on label "Confirmar" at bounding box center [666, 184] width 13 height 16
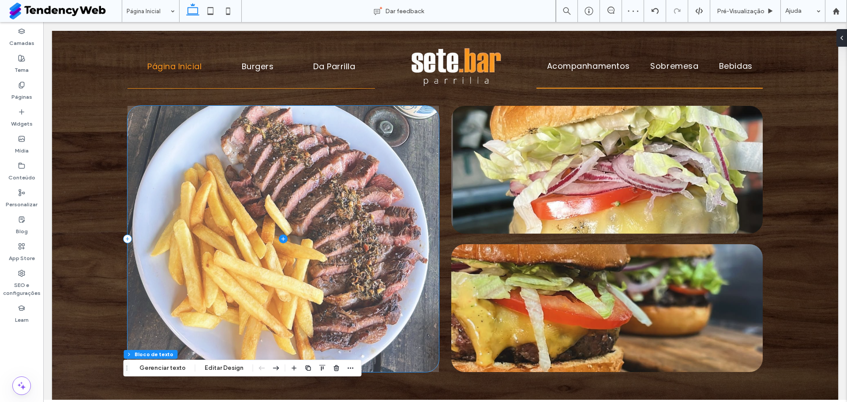
scroll to position [0, 0]
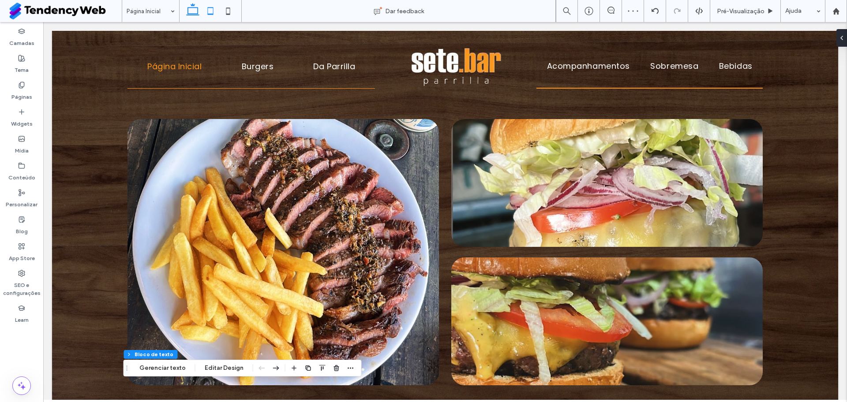
click at [209, 10] on icon at bounding box center [211, 11] width 18 height 18
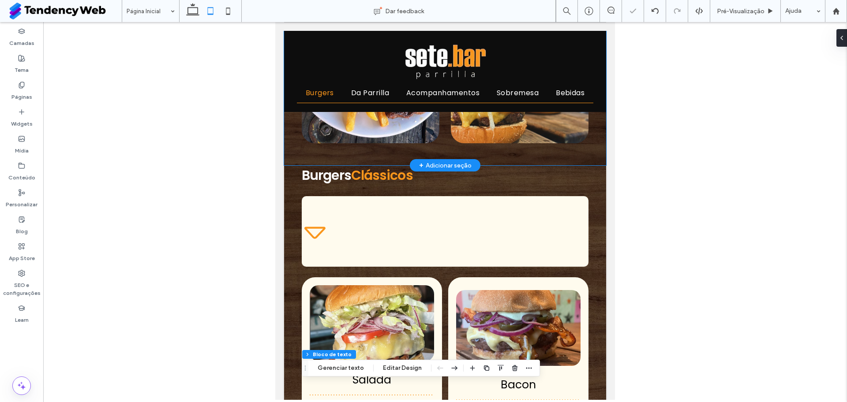
scroll to position [164, 0]
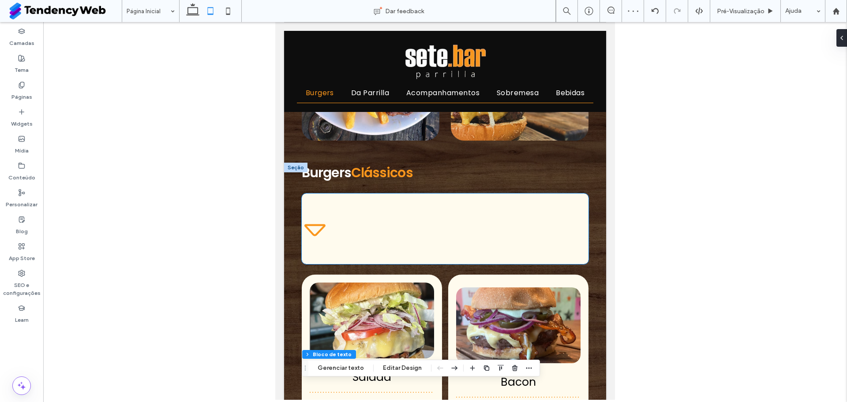
click at [311, 202] on div "Burgers Clássicos" at bounding box center [445, 229] width 287 height 71
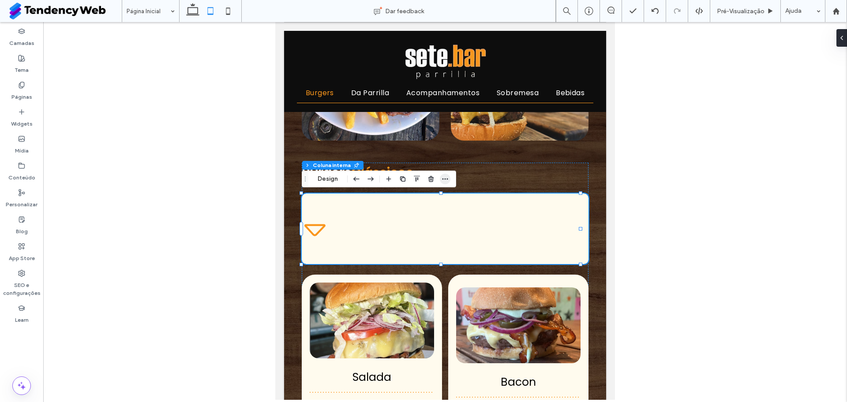
click at [445, 179] on use "button" at bounding box center [445, 179] width 6 height 1
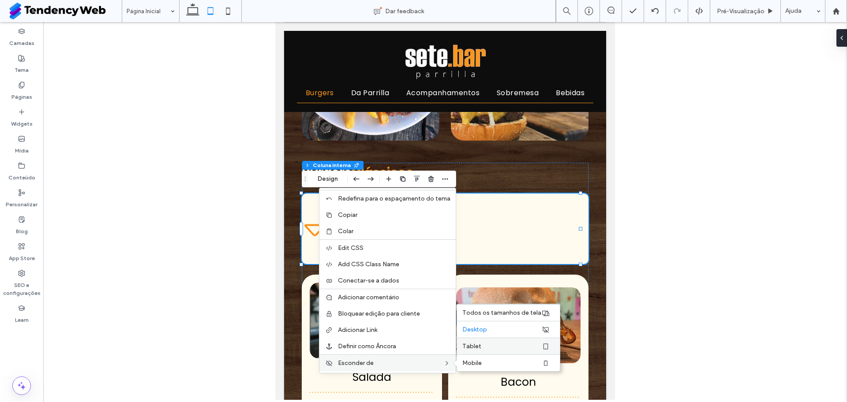
click at [477, 346] on span "Tablet" at bounding box center [471, 346] width 19 height 7
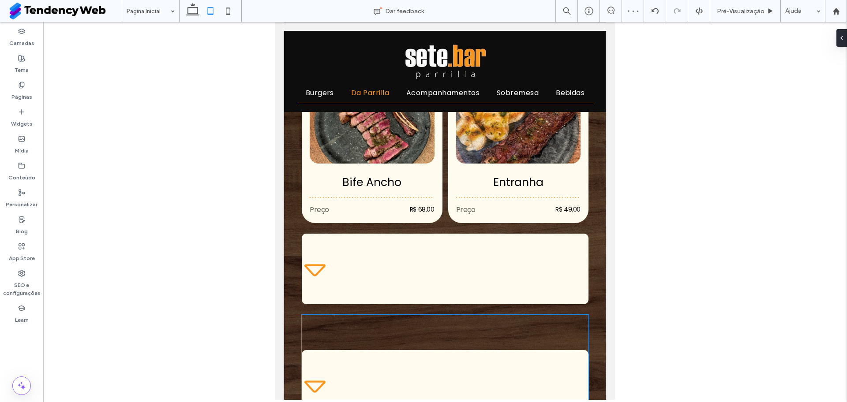
scroll to position [903, 0]
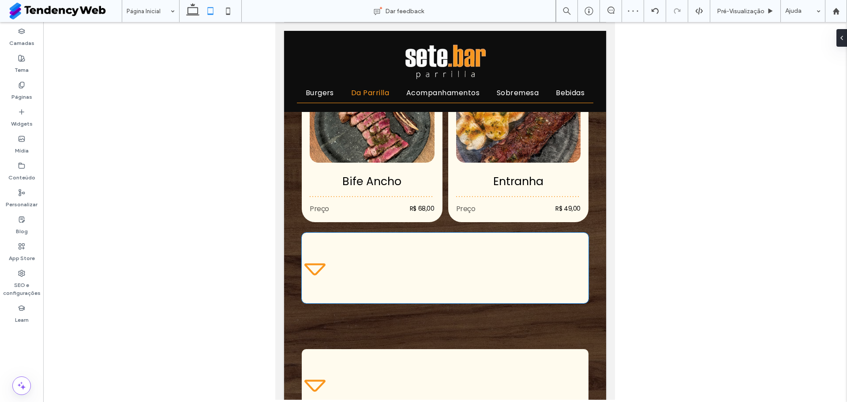
click at [360, 265] on div "Cortes / Assados ﻿ na [GEOGRAPHIC_DATA]" at bounding box center [445, 268] width 287 height 71
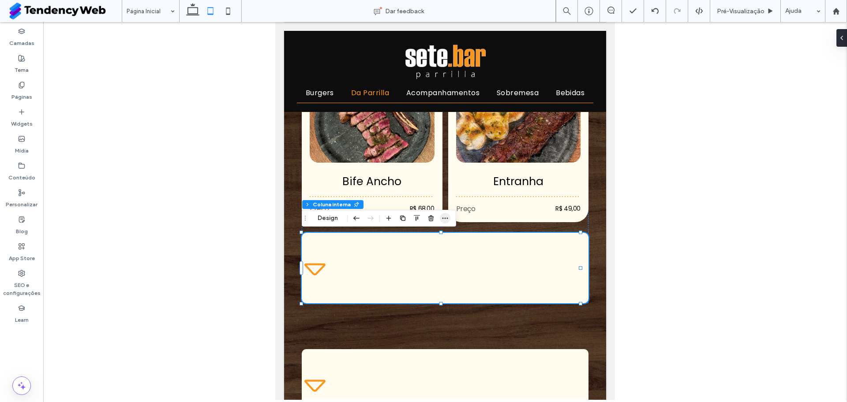
click at [440, 214] on span "button" at bounding box center [445, 218] width 11 height 11
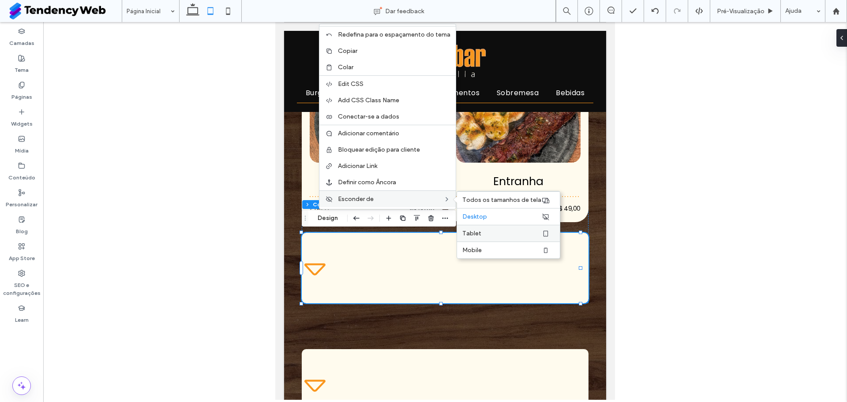
click at [489, 230] on label "Tablet" at bounding box center [501, 233] width 79 height 7
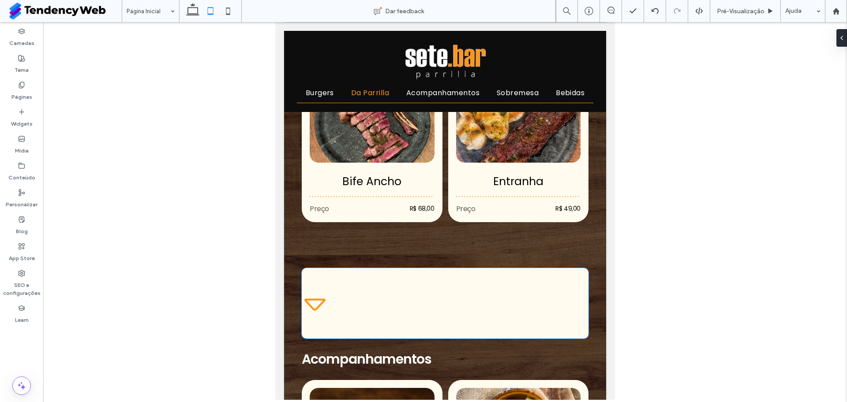
click at [322, 276] on div "Acompanhamentos" at bounding box center [445, 303] width 287 height 71
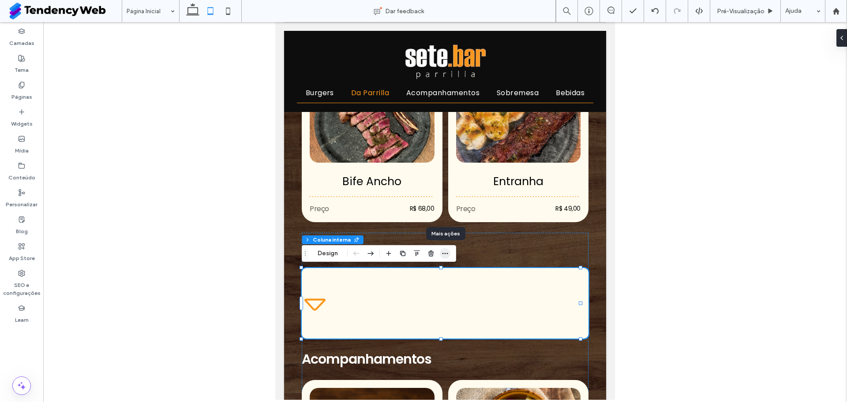
click at [445, 255] on icon "button" at bounding box center [444, 253] width 7 height 7
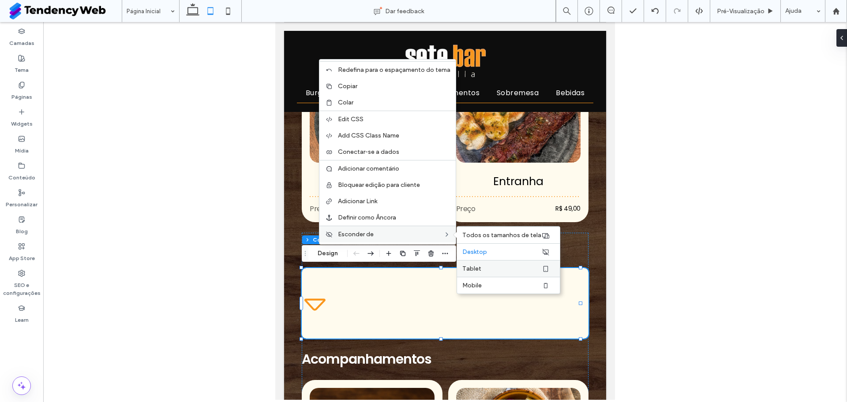
click at [475, 266] on span "Tablet" at bounding box center [471, 268] width 19 height 7
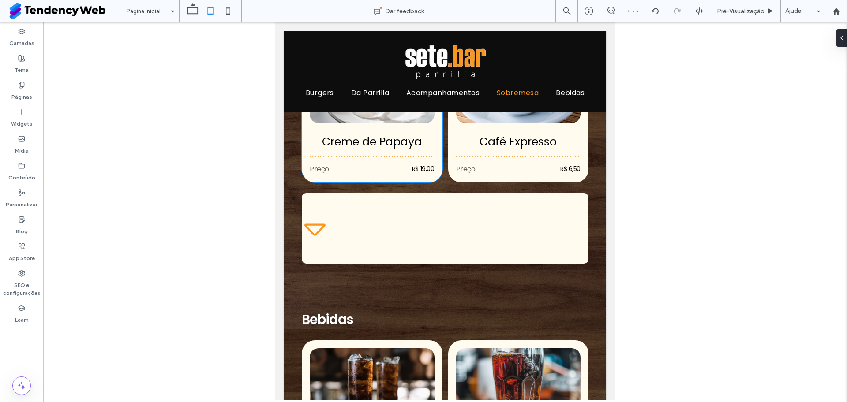
scroll to position [1693, 0]
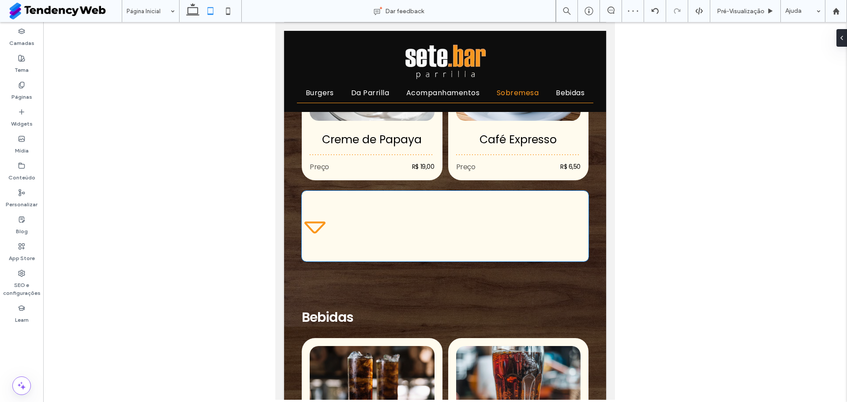
click at [370, 218] on div "Sobremesas" at bounding box center [445, 226] width 287 height 71
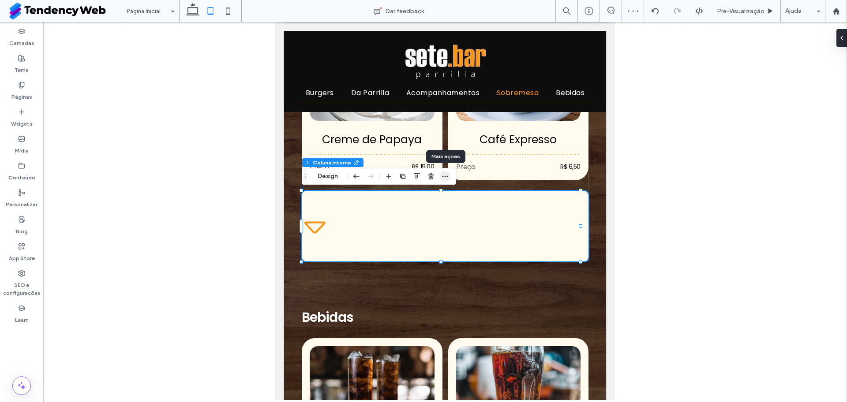
click at [448, 176] on icon "button" at bounding box center [444, 176] width 7 height 7
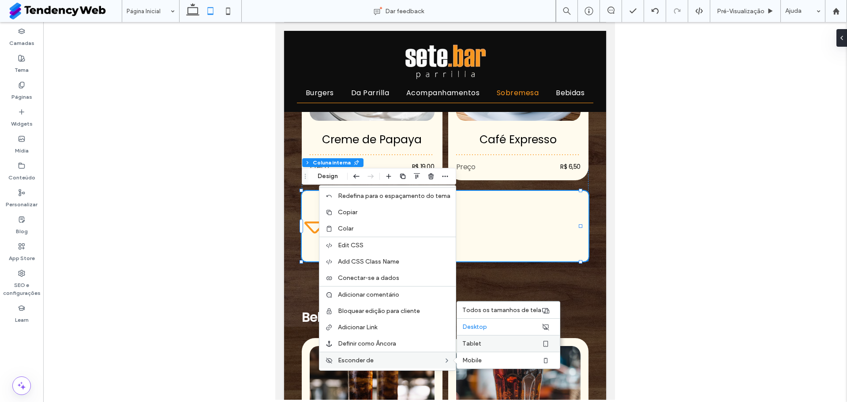
click at [471, 344] on span "Tablet" at bounding box center [471, 343] width 19 height 7
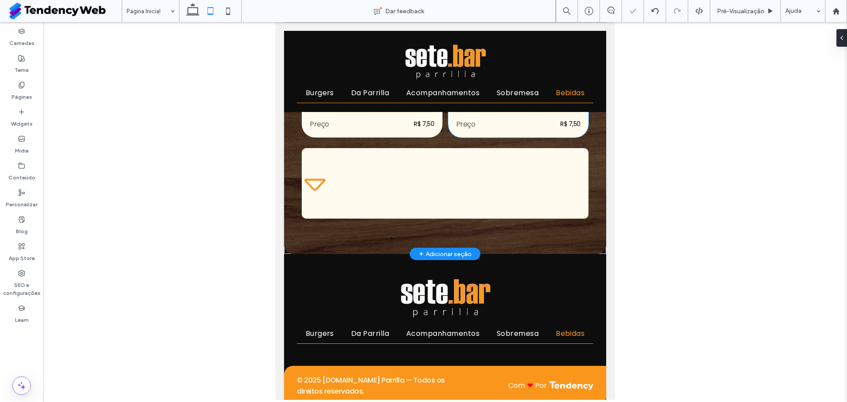
scroll to position [2116, 0]
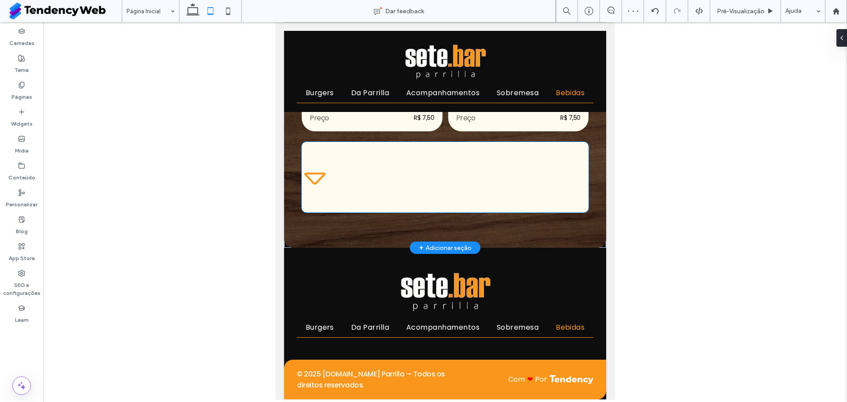
click at [320, 147] on div "Refris / Sucos / [DEMOGRAPHIC_DATA]" at bounding box center [445, 177] width 287 height 71
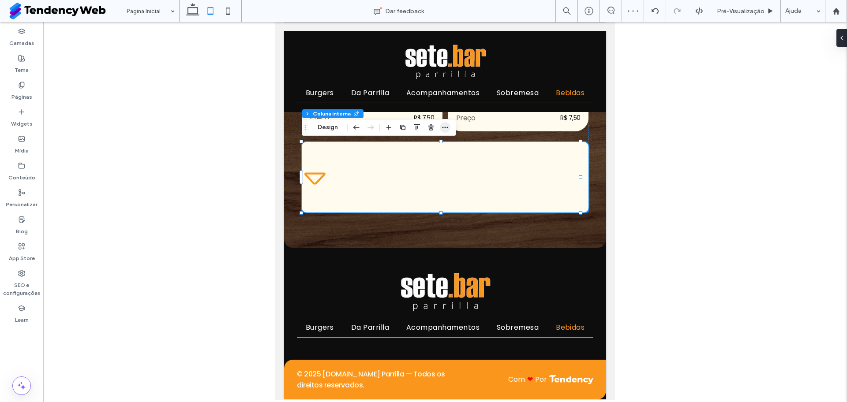
click at [443, 130] on icon "button" at bounding box center [444, 127] width 7 height 7
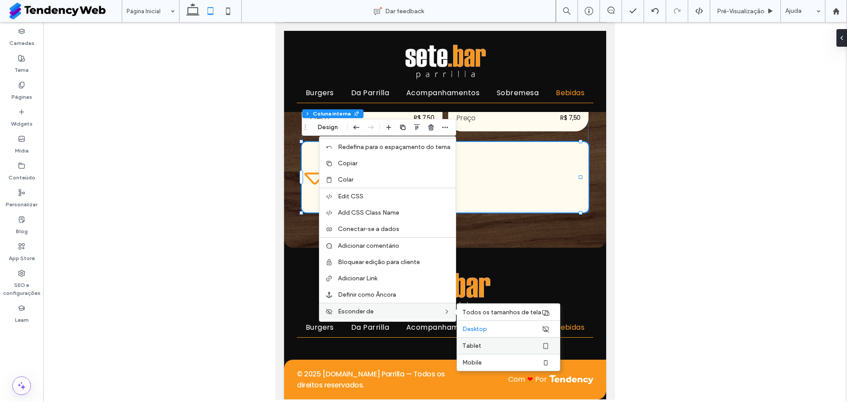
click at [473, 339] on div "Tablet" at bounding box center [508, 345] width 103 height 17
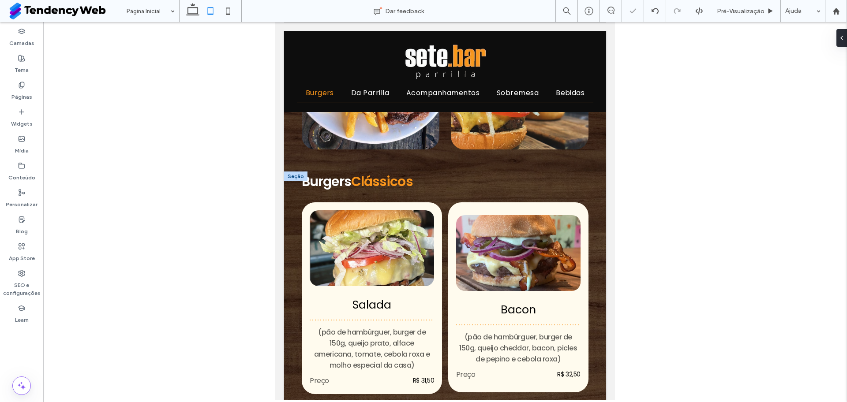
scroll to position [0, 0]
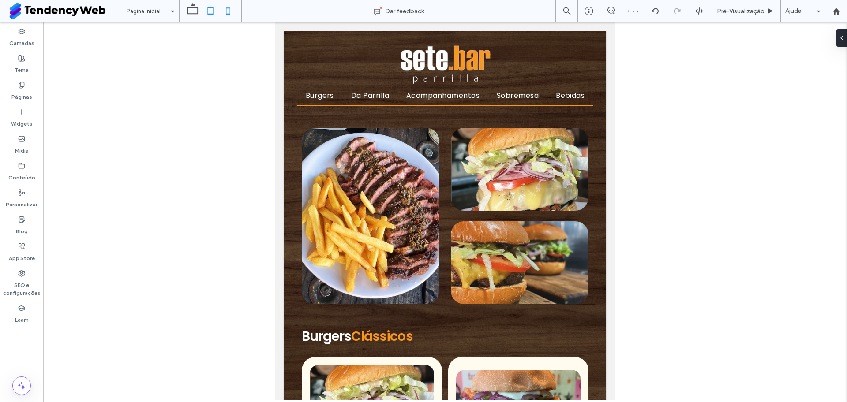
click at [224, 7] on icon at bounding box center [228, 11] width 18 height 18
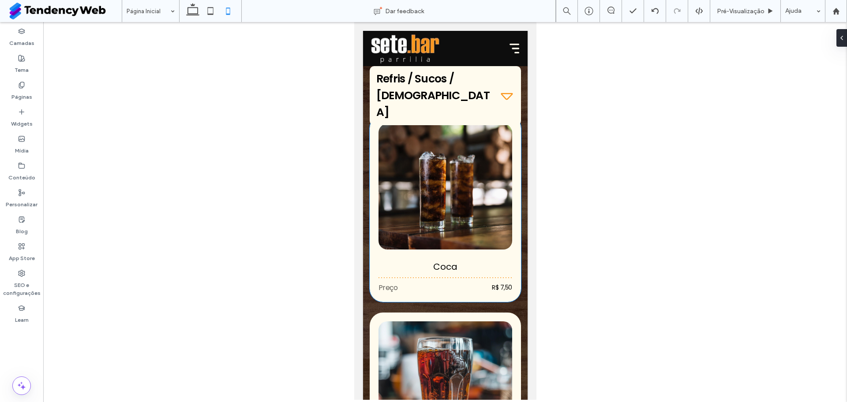
scroll to position [3790, 0]
